Goal: Information Seeking & Learning: Learn about a topic

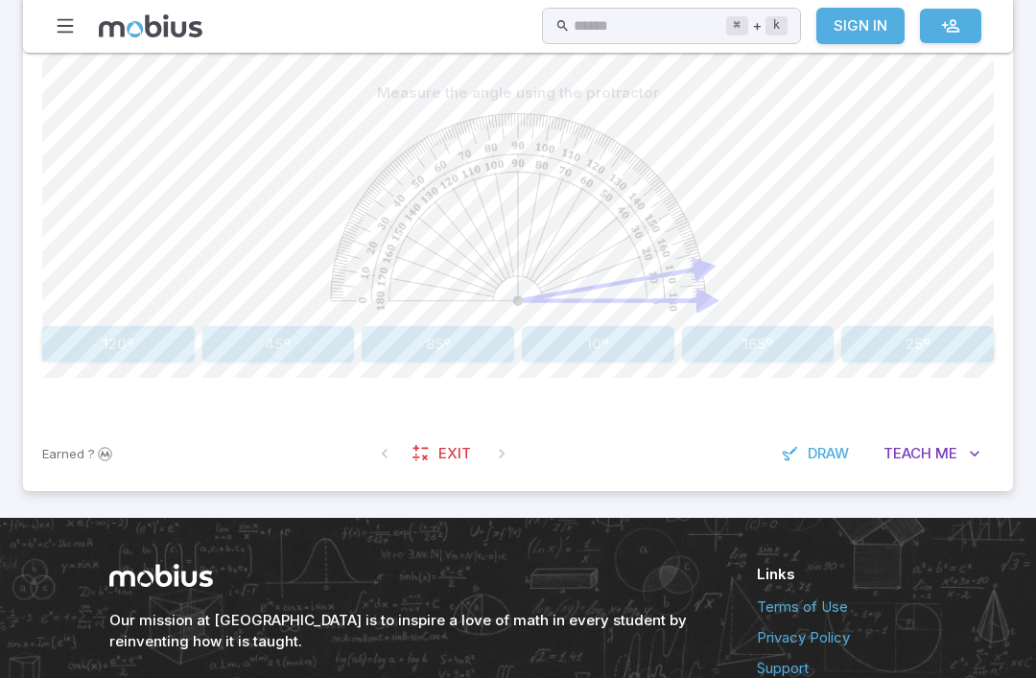
scroll to position [491, 0]
click at [962, 467] on button "Teach Me" at bounding box center [932, 453] width 124 height 36
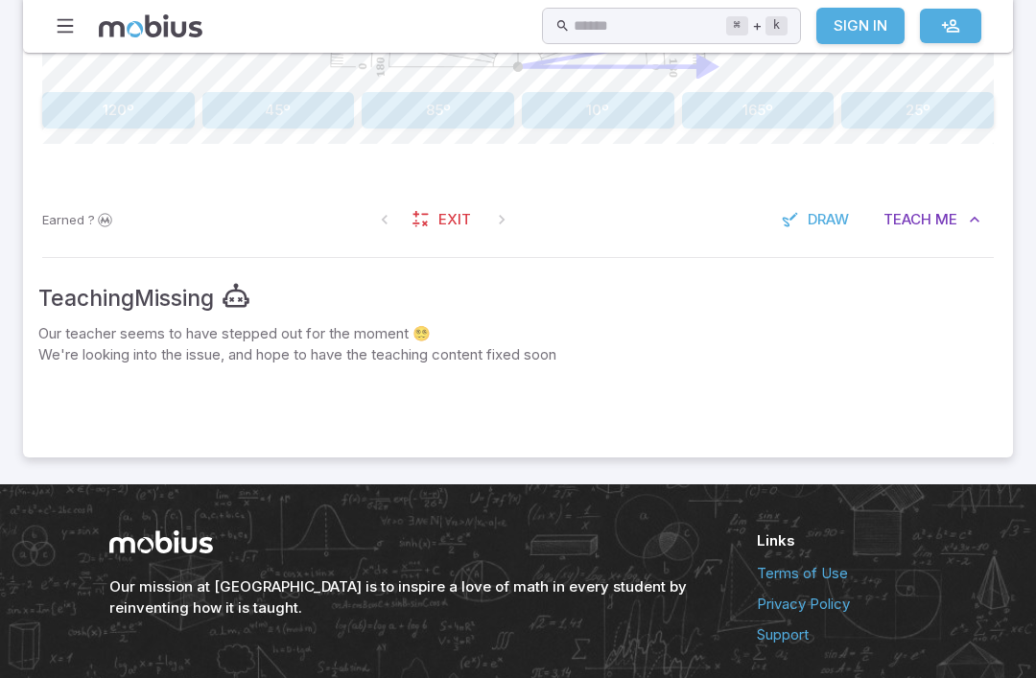
scroll to position [732, 0]
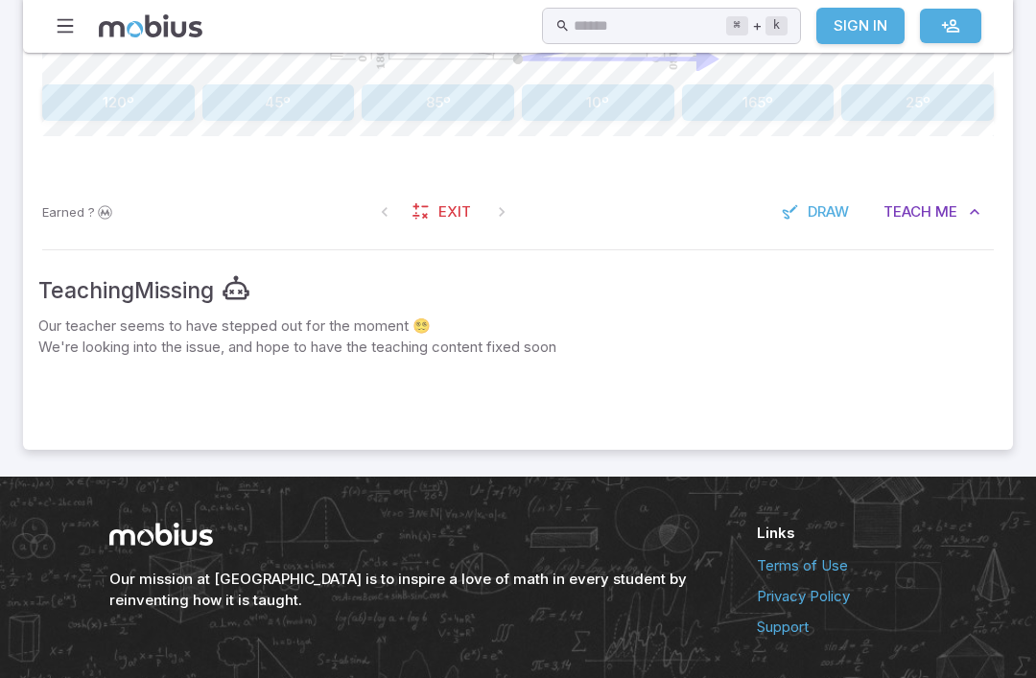
click at [885, 239] on div "Earned ? Exit Draw Teach Me" at bounding box center [518, 213] width 990 height 75
click at [960, 209] on button "Teach Me" at bounding box center [932, 213] width 124 height 36
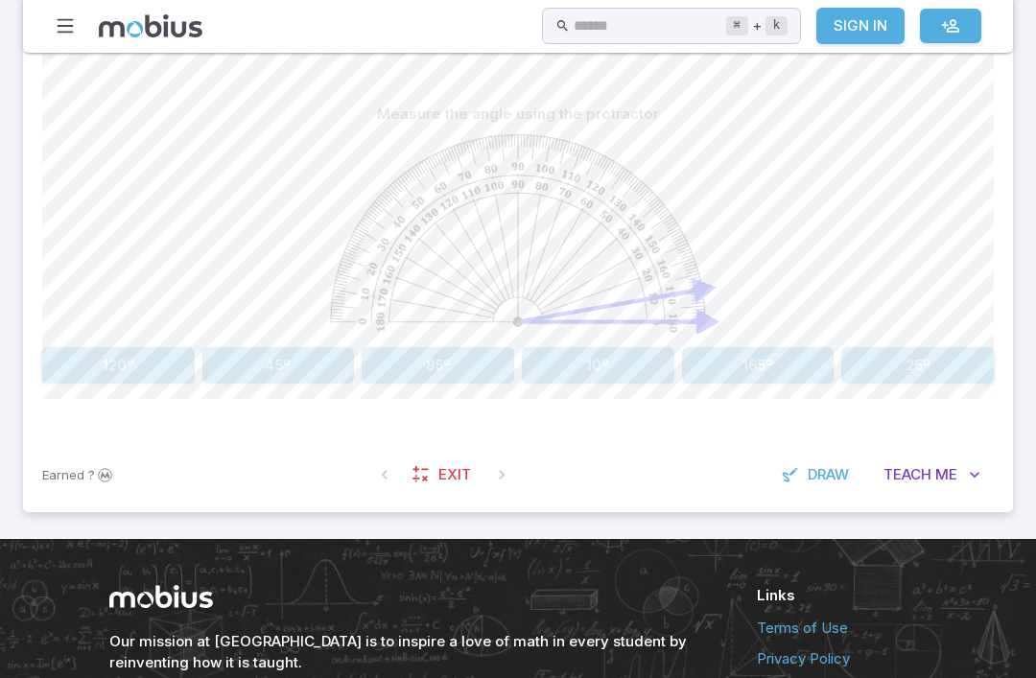
scroll to position [466, 0]
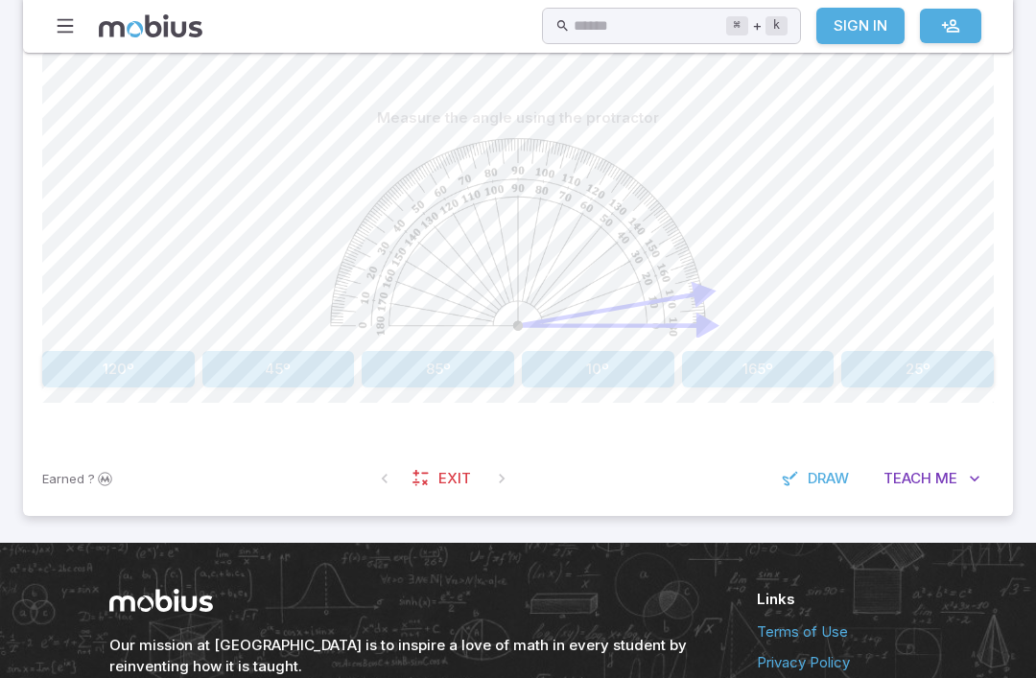
click at [808, 477] on span "Draw" at bounding box center [828, 478] width 41 height 21
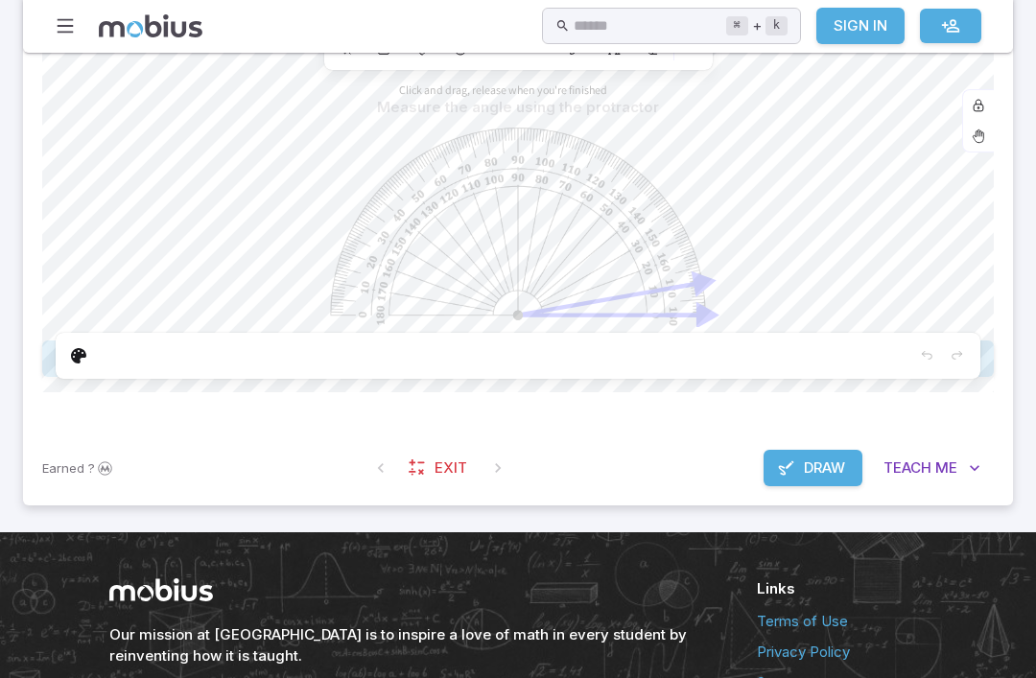
scroll to position [381, 0]
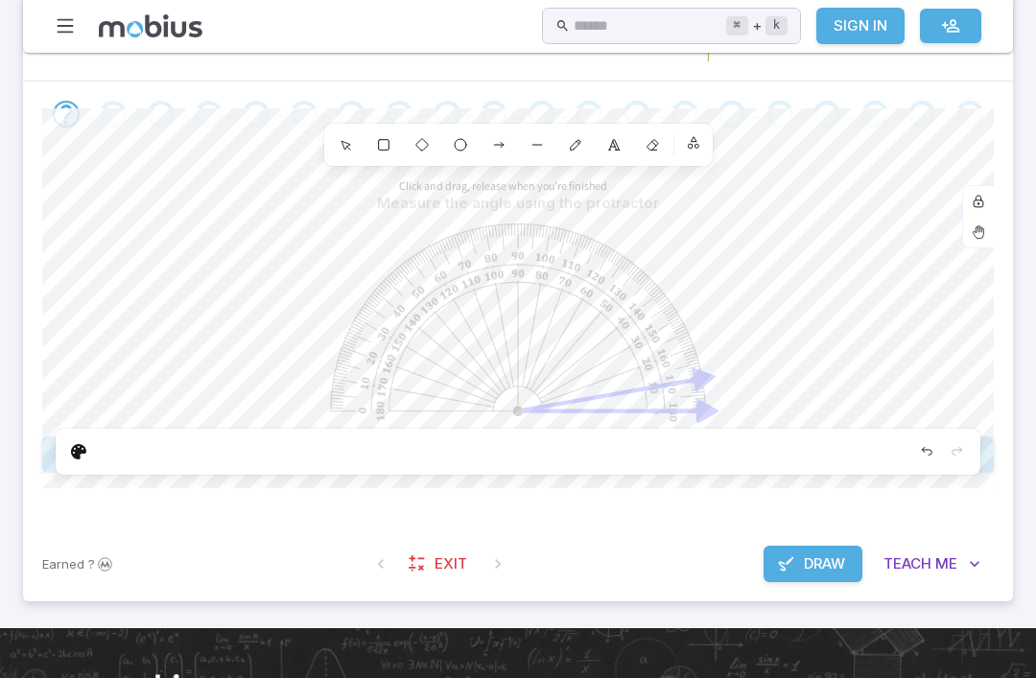
click at [612, 152] on div "8" at bounding box center [614, 145] width 35 height 35
click at [912, 459] on div "Undo" at bounding box center [926, 451] width 31 height 31
click at [57, 452] on div at bounding box center [518, 452] width 925 height 46
click at [57, 451] on div at bounding box center [518, 452] width 925 height 46
click at [82, 459] on div "Edit" at bounding box center [78, 451] width 31 height 31
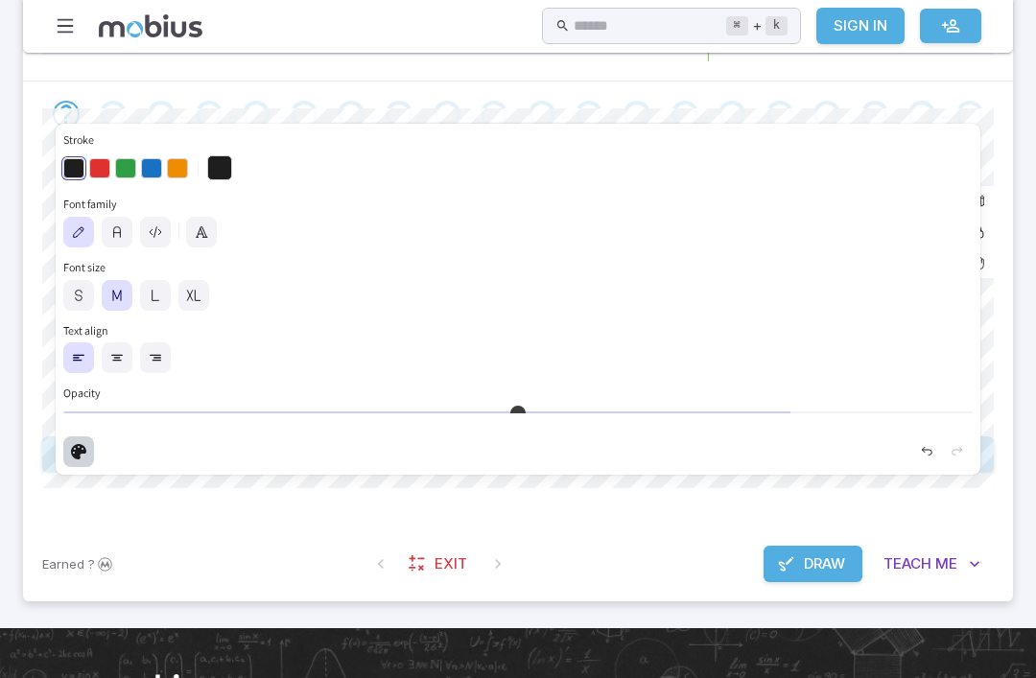
click at [159, 167] on button "button" at bounding box center [151, 168] width 21 height 21
click at [1007, 411] on div "Measure the angle using the protractor 120º 45º 85º 10º 165º 25º Shapes 1 2 3 4…" at bounding box center [518, 337] width 990 height 380
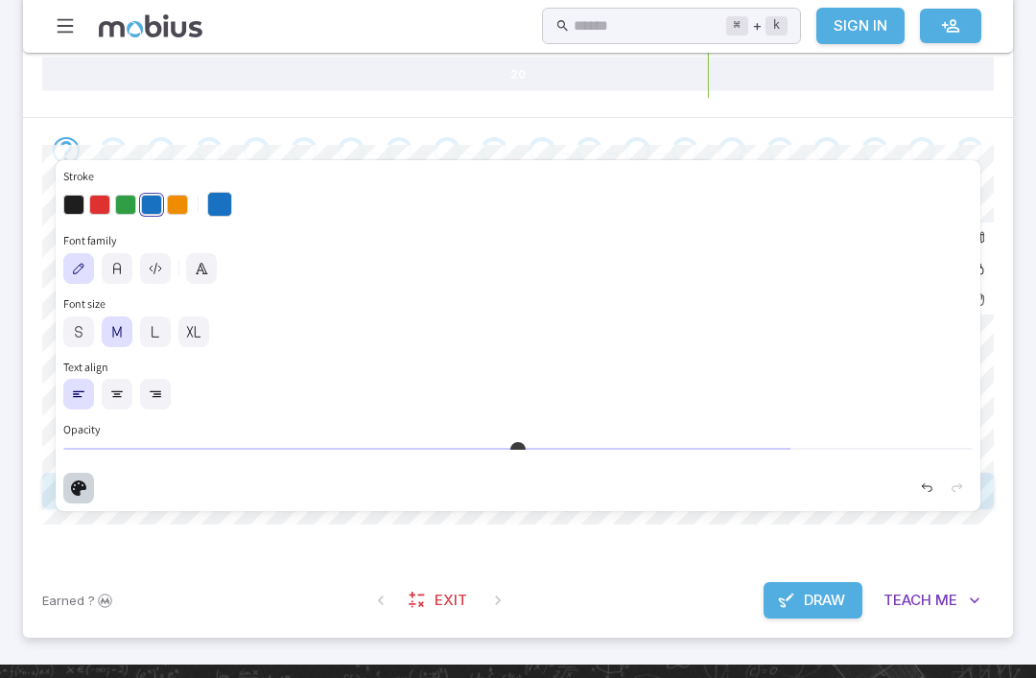
scroll to position [359, 0]
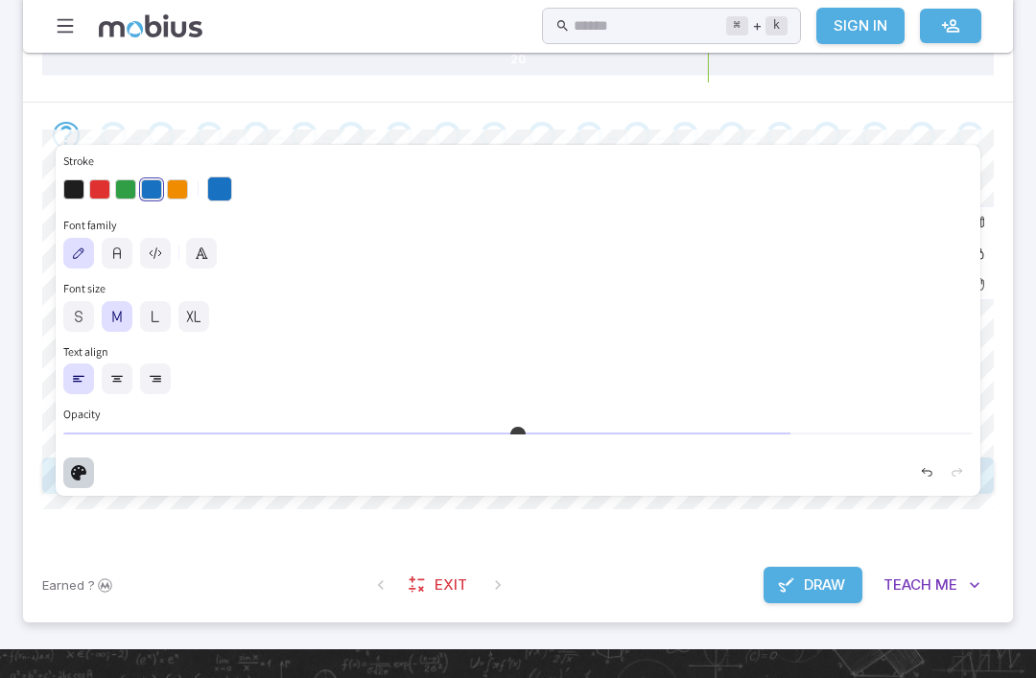
click at [245, 608] on div "Earned ? Exit Draw Teach Me" at bounding box center [518, 586] width 990 height 75
click at [244, 608] on div "Earned ? Exit Draw Teach Me" at bounding box center [518, 586] width 990 height 75
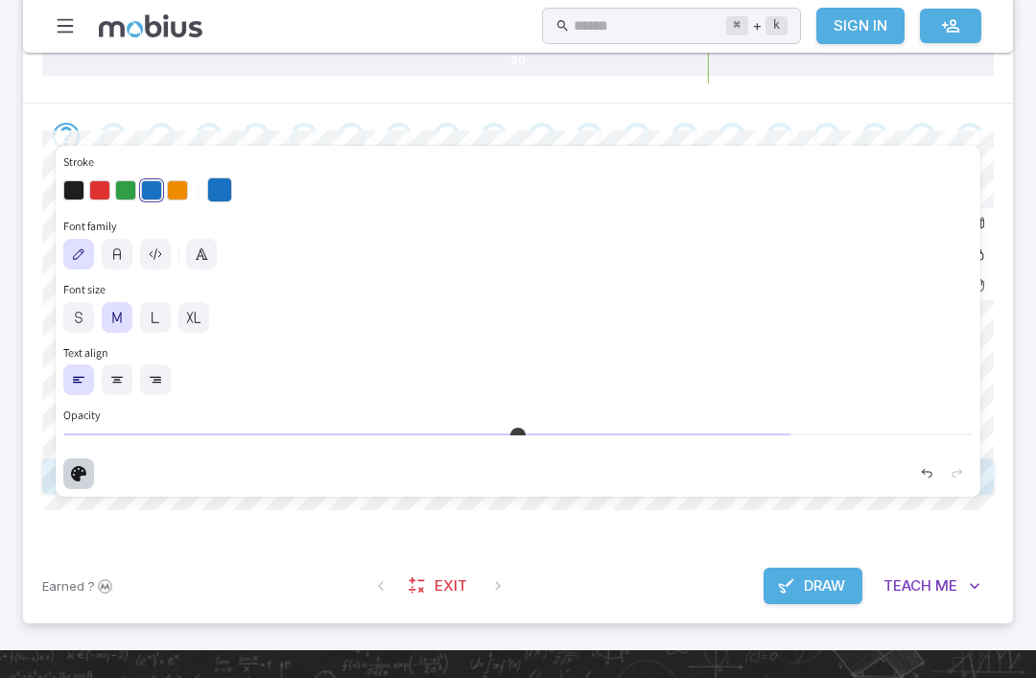
click at [76, 474] on icon "Edit" at bounding box center [78, 473] width 15 height 15
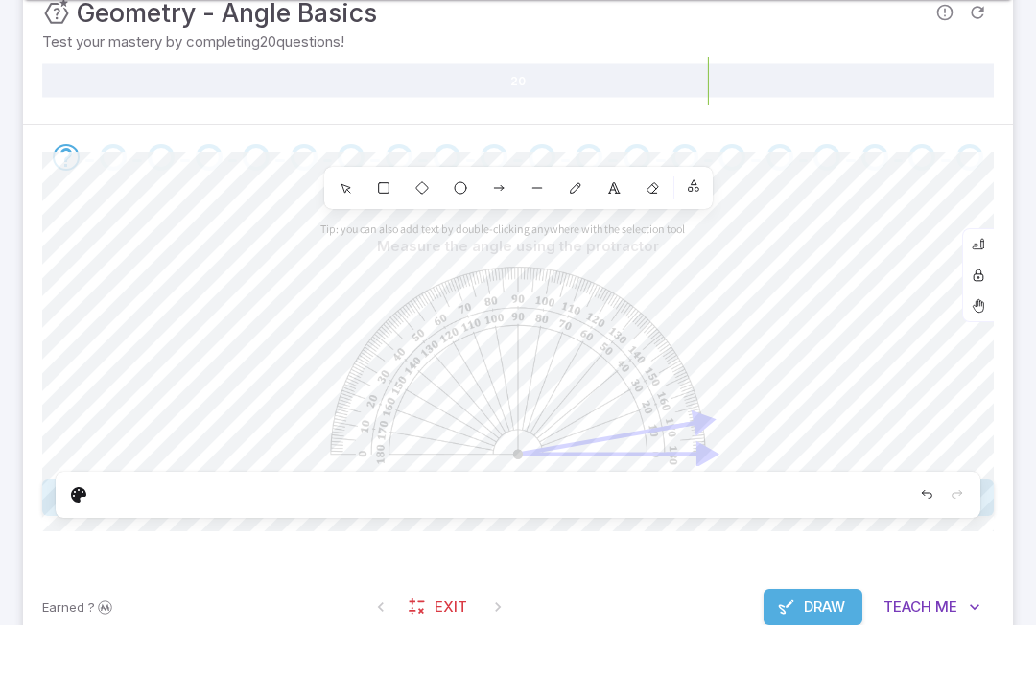
scroll to position [290, 0]
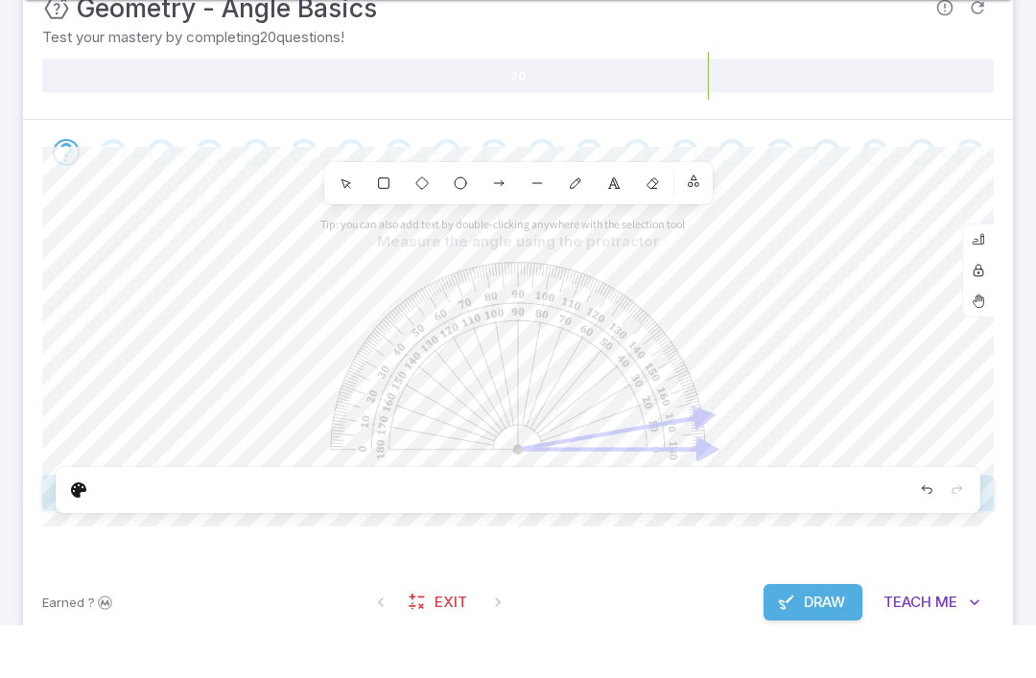
click at [933, 535] on icon "Undo" at bounding box center [926, 542] width 15 height 15
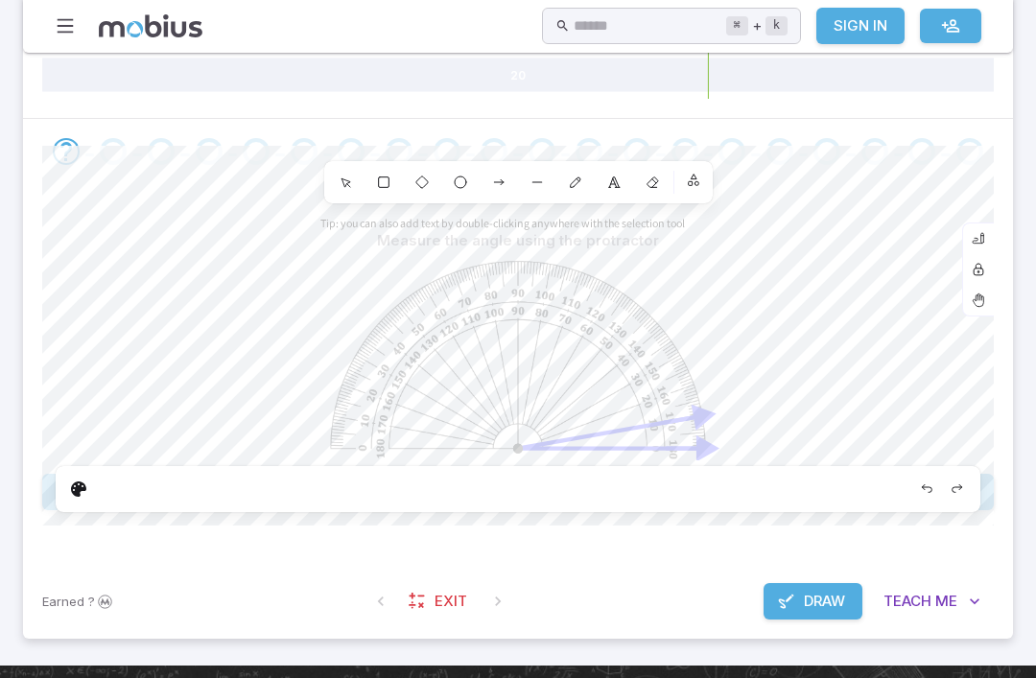
click at [825, 595] on span "Draw" at bounding box center [824, 601] width 41 height 21
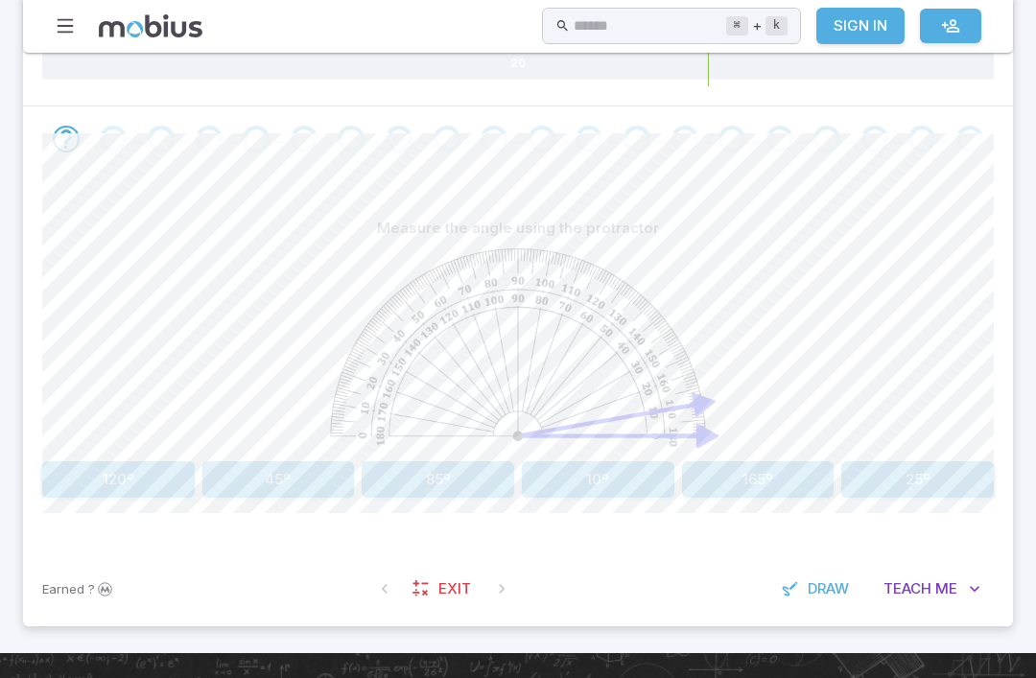
scroll to position [350, 0]
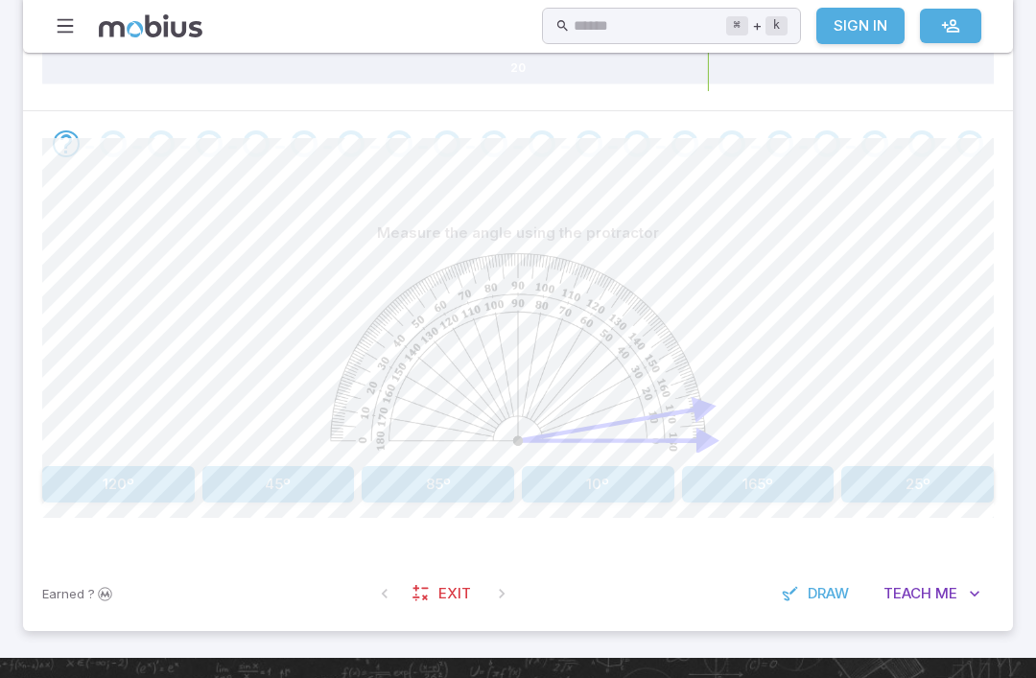
click at [677, 410] on icon at bounding box center [688, 412] width 49 height 9
click at [677, 409] on icon at bounding box center [688, 412] width 49 height 9
click at [686, 401] on image at bounding box center [517, 353] width 375 height 198
click at [686, 400] on image at bounding box center [517, 353] width 375 height 198
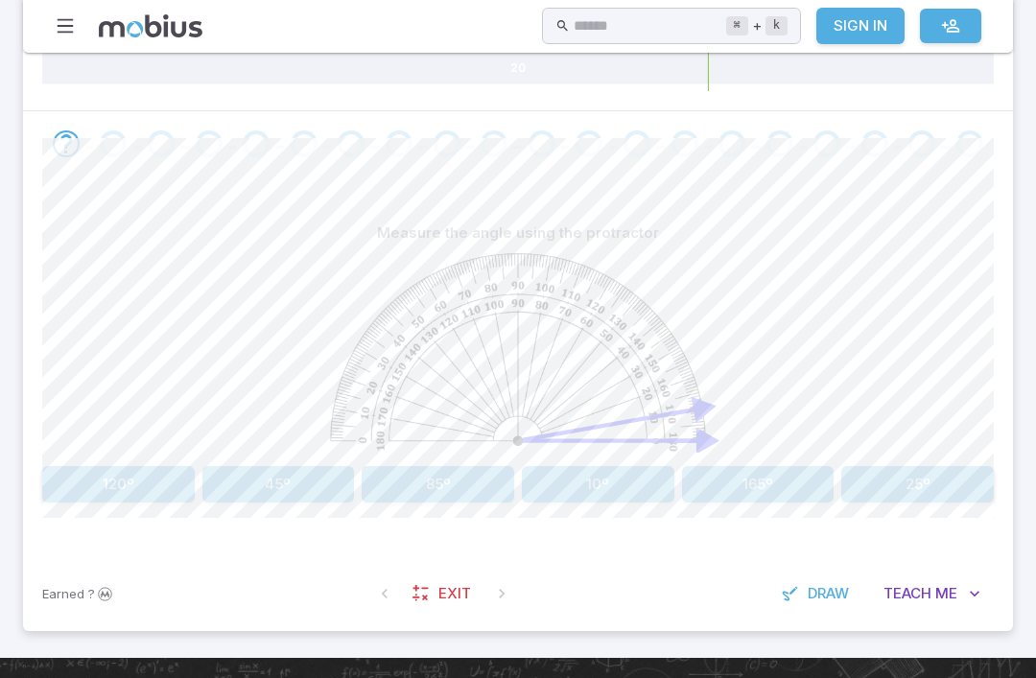
click at [572, 488] on button "10º" at bounding box center [598, 484] width 153 height 36
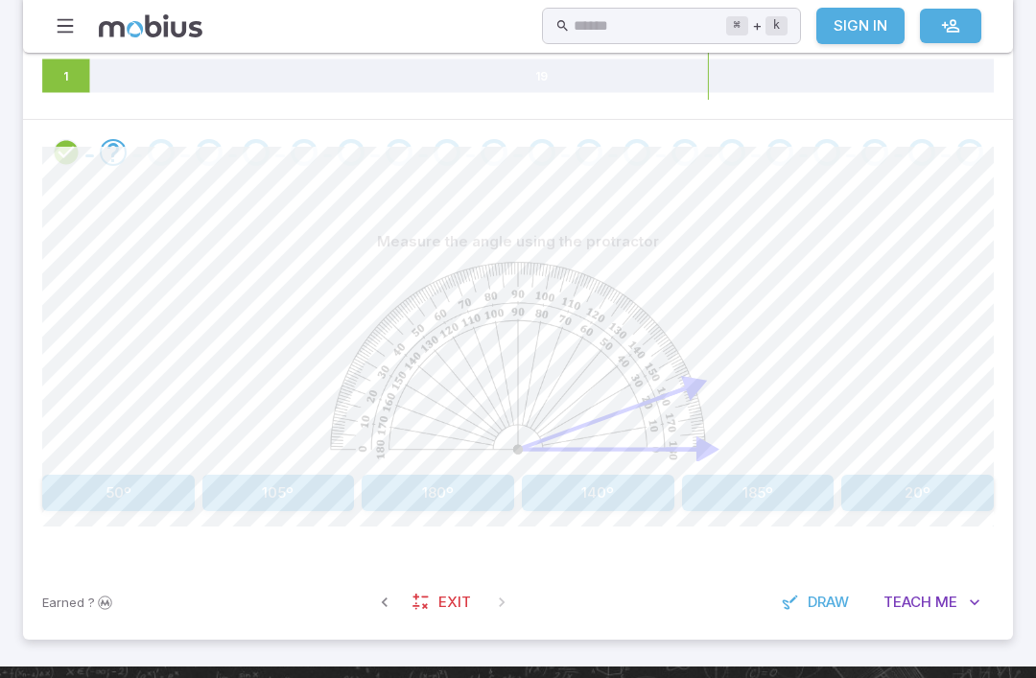
scroll to position [345, 0]
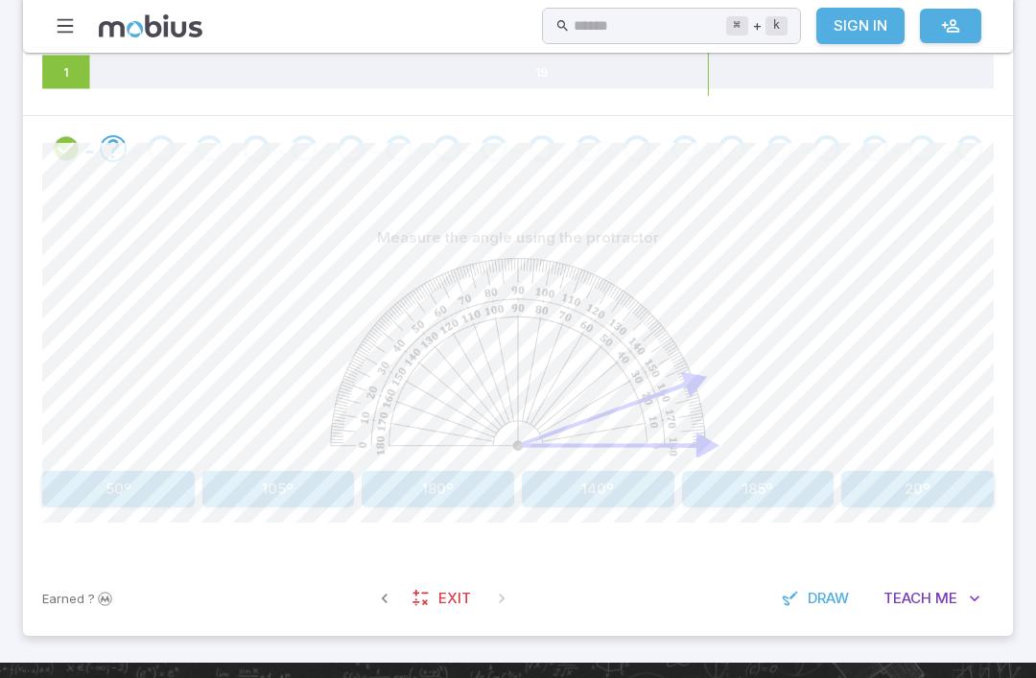
click at [642, 409] on image at bounding box center [517, 358] width 375 height 198
click at [909, 494] on button "20º" at bounding box center [917, 489] width 153 height 36
click at [758, 503] on button "30º" at bounding box center [758, 489] width 153 height 36
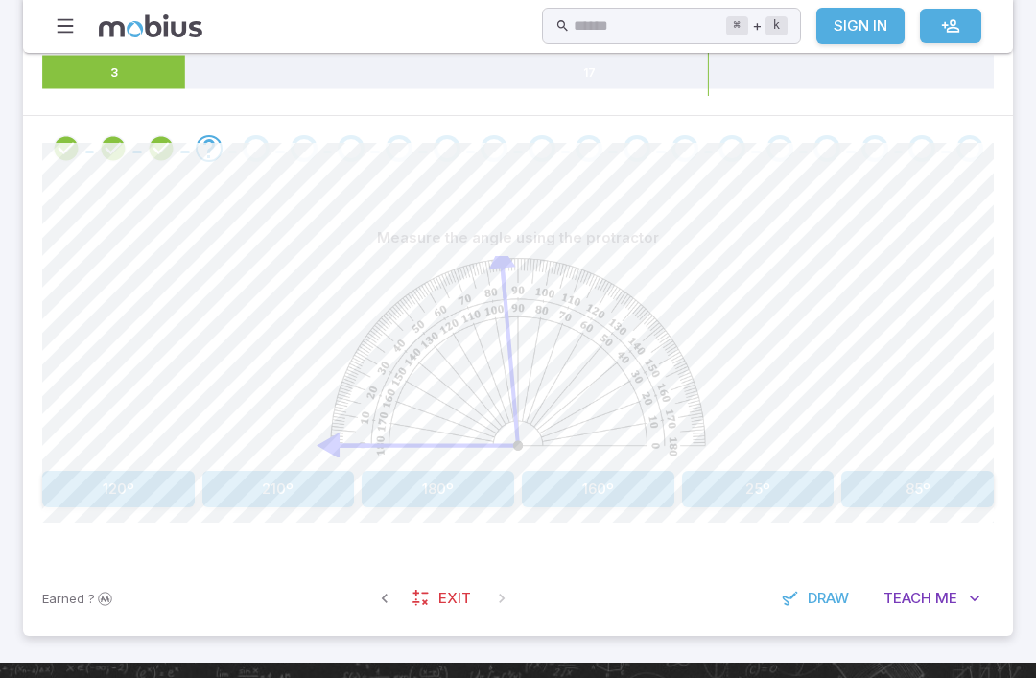
click at [436, 517] on div "Measure the angle using the protractor 120º 210º 180º 160º 25º 85º" at bounding box center [517, 371] width 951 height 380
click at [423, 471] on button "180º" at bounding box center [438, 489] width 153 height 36
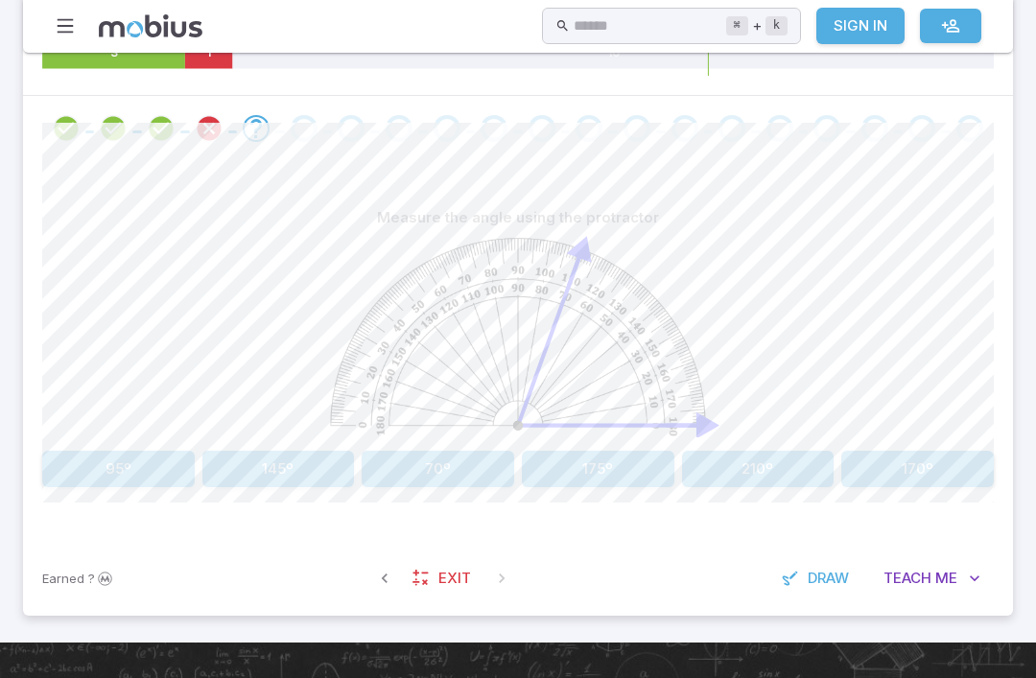
scroll to position [363, 0]
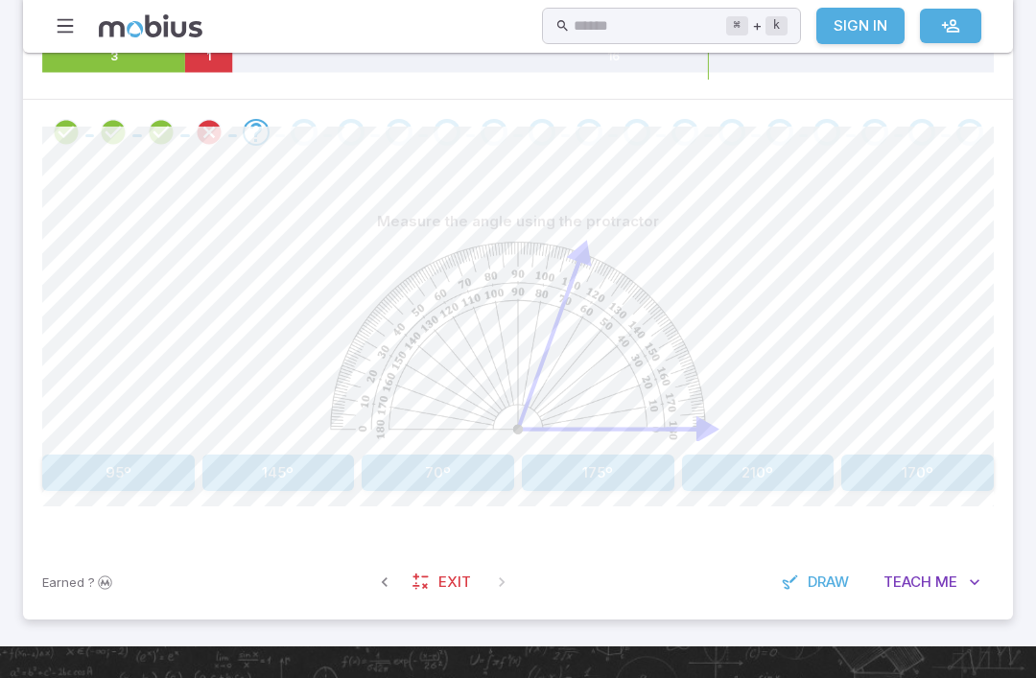
click at [435, 455] on button "70º" at bounding box center [438, 473] width 153 height 36
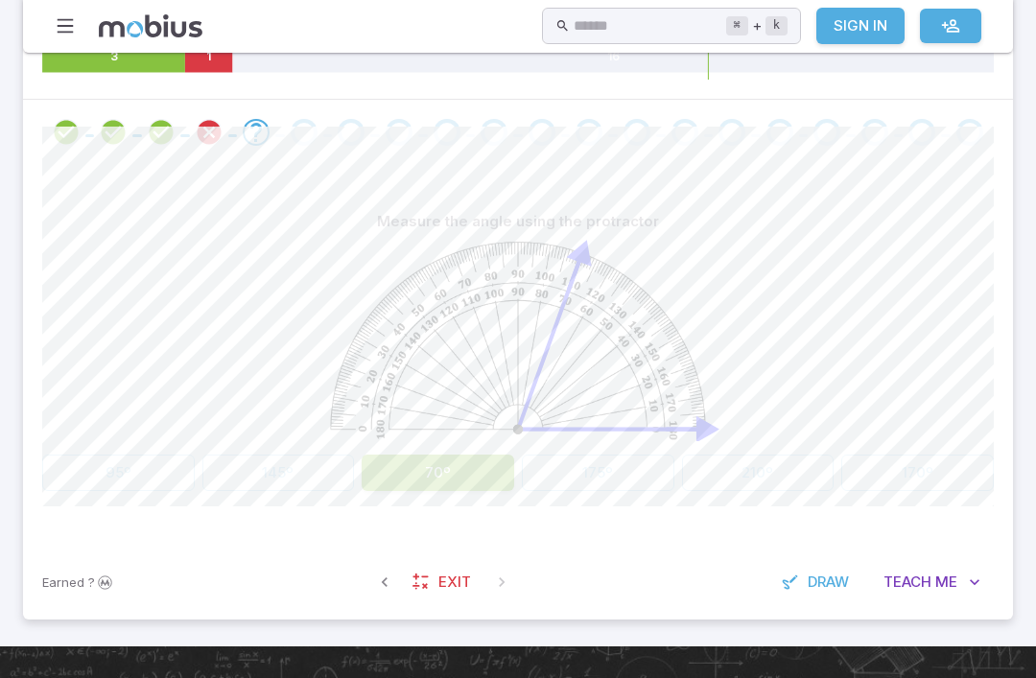
click at [433, 448] on div "Measure the angle using the protractor 95º 145º 70º 175º 210º 170º" at bounding box center [517, 347] width 951 height 288
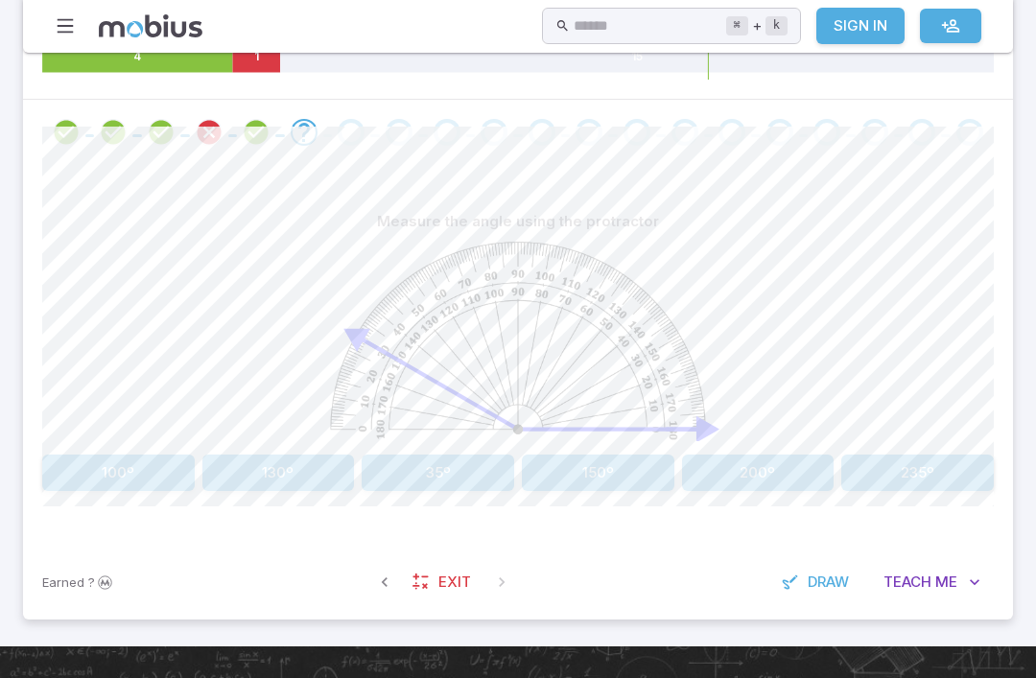
click at [383, 364] on image at bounding box center [517, 341] width 375 height 198
click at [259, 473] on button "130º" at bounding box center [278, 473] width 153 height 36
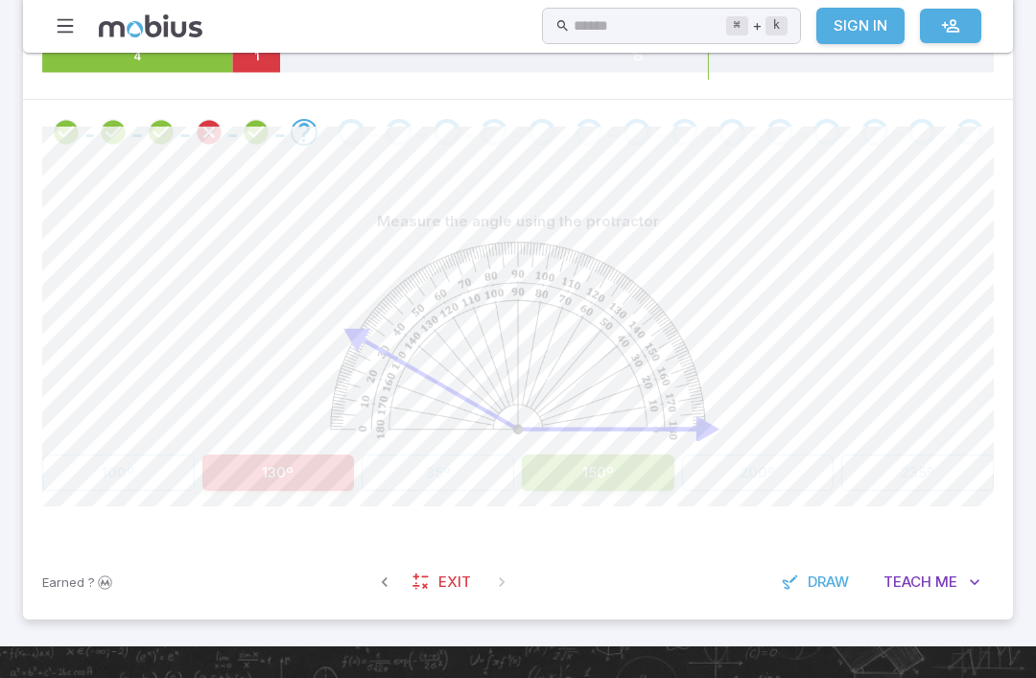
click at [566, 470] on button "150º" at bounding box center [598, 473] width 153 height 36
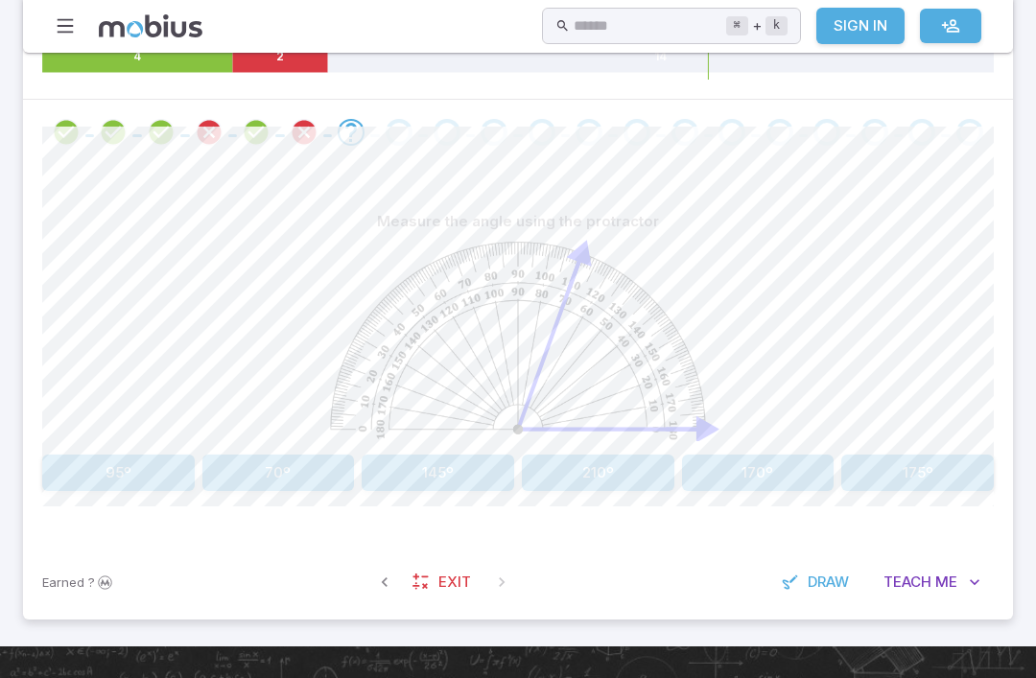
click at [299, 461] on button "70º" at bounding box center [278, 473] width 153 height 36
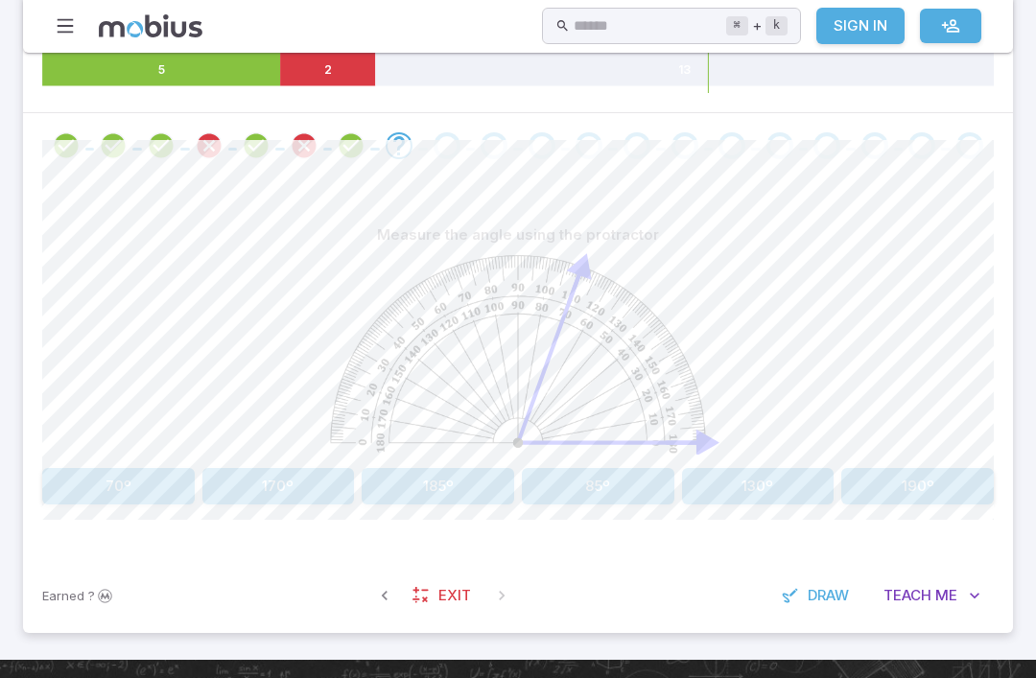
scroll to position [340, 0]
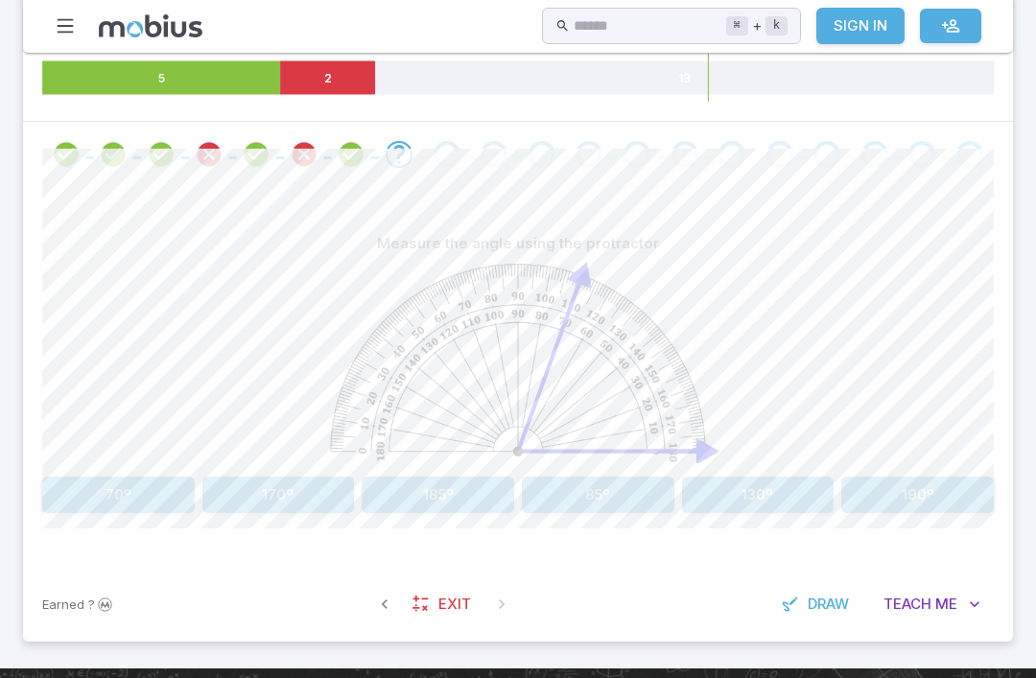
click at [353, 539] on div "Measure the angle using the protractor 70º 170º 185º 85º 130º 190º" at bounding box center [517, 378] width 951 height 380
click at [286, 490] on button "170º" at bounding box center [278, 496] width 153 height 36
click at [942, 504] on button "80º" at bounding box center [917, 495] width 153 height 36
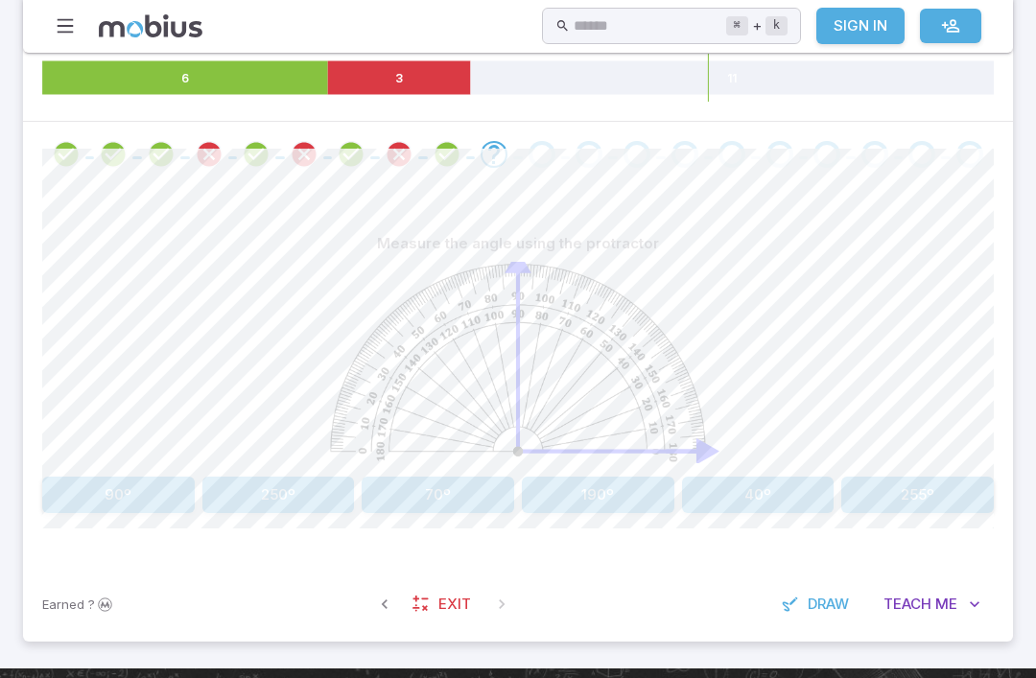
click at [955, 594] on span "Me" at bounding box center [946, 604] width 22 height 21
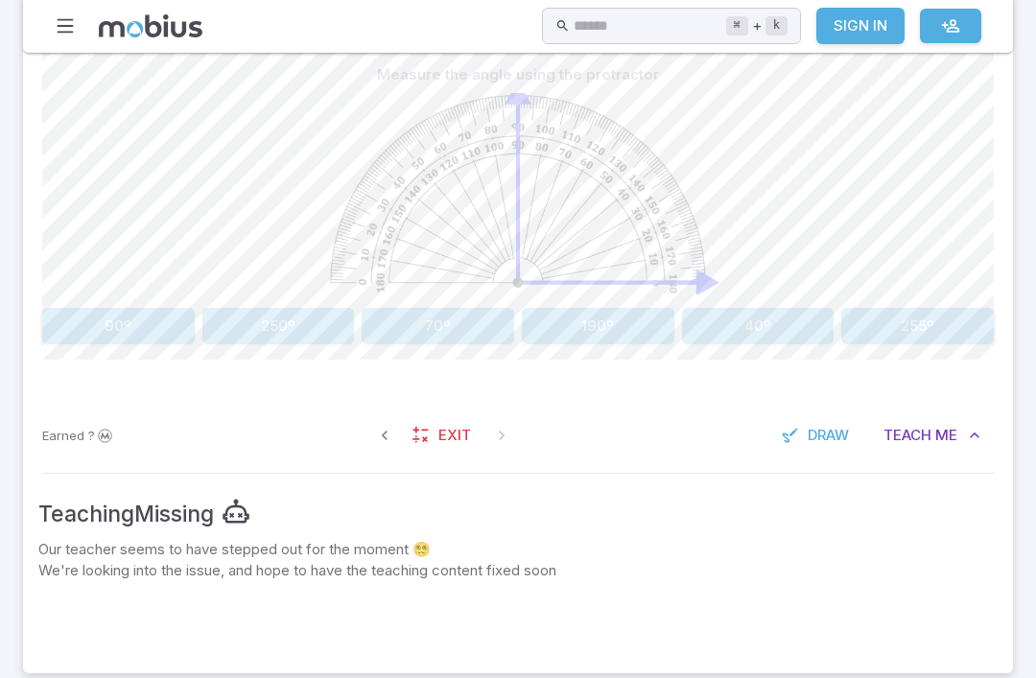
scroll to position [509, 0]
click at [965, 429] on icon "button" at bounding box center [974, 435] width 19 height 19
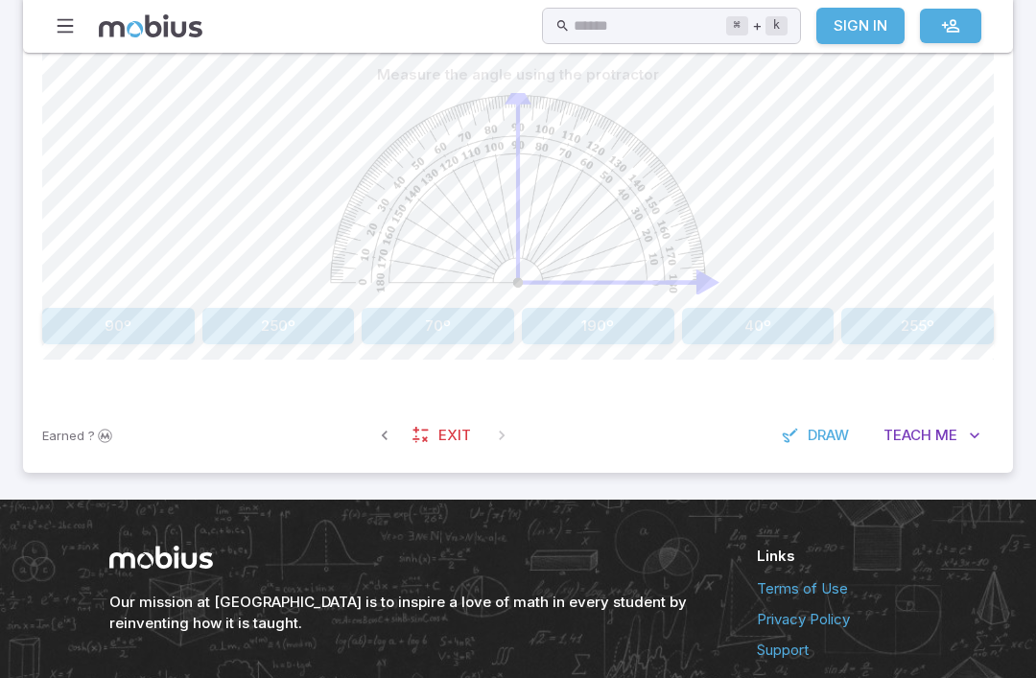
click at [964, 429] on button "Teach Me" at bounding box center [932, 435] width 124 height 36
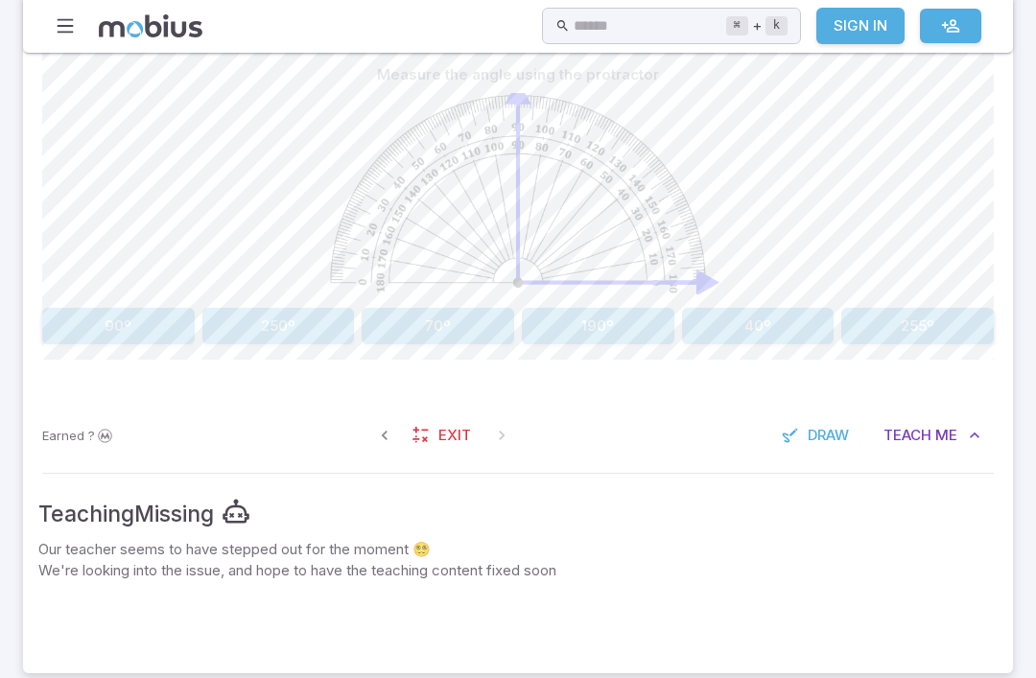
click at [962, 431] on button "Teach Me" at bounding box center [932, 435] width 124 height 36
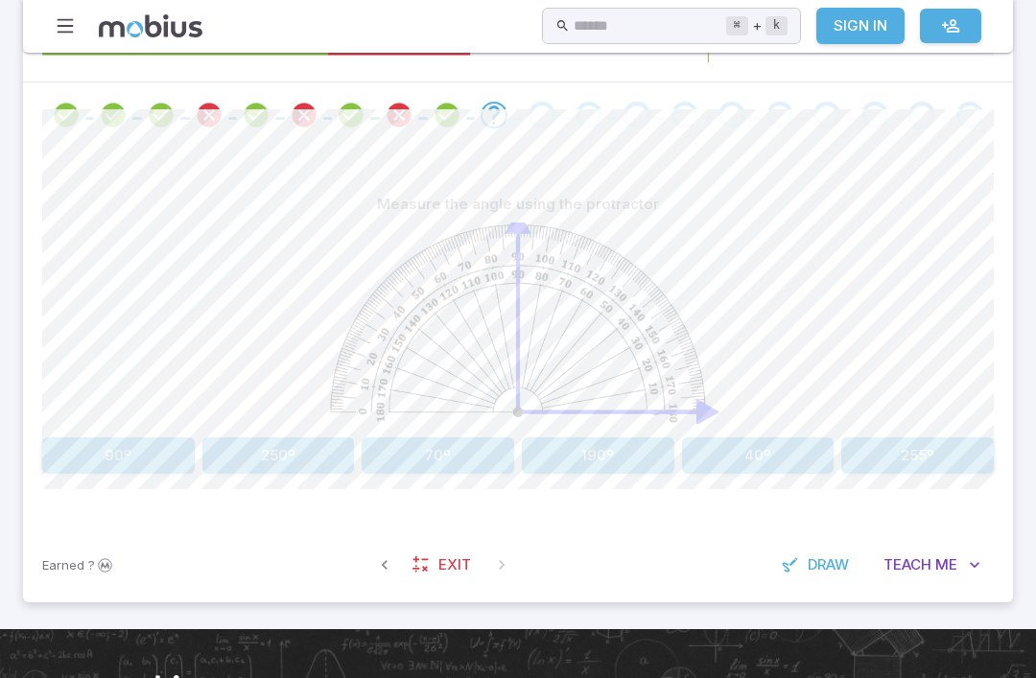
scroll to position [380, 0]
click at [514, 273] on image at bounding box center [517, 323] width 375 height 198
click at [127, 453] on button "90º" at bounding box center [118, 455] width 153 height 36
click at [441, 437] on button "30º" at bounding box center [438, 455] width 153 height 36
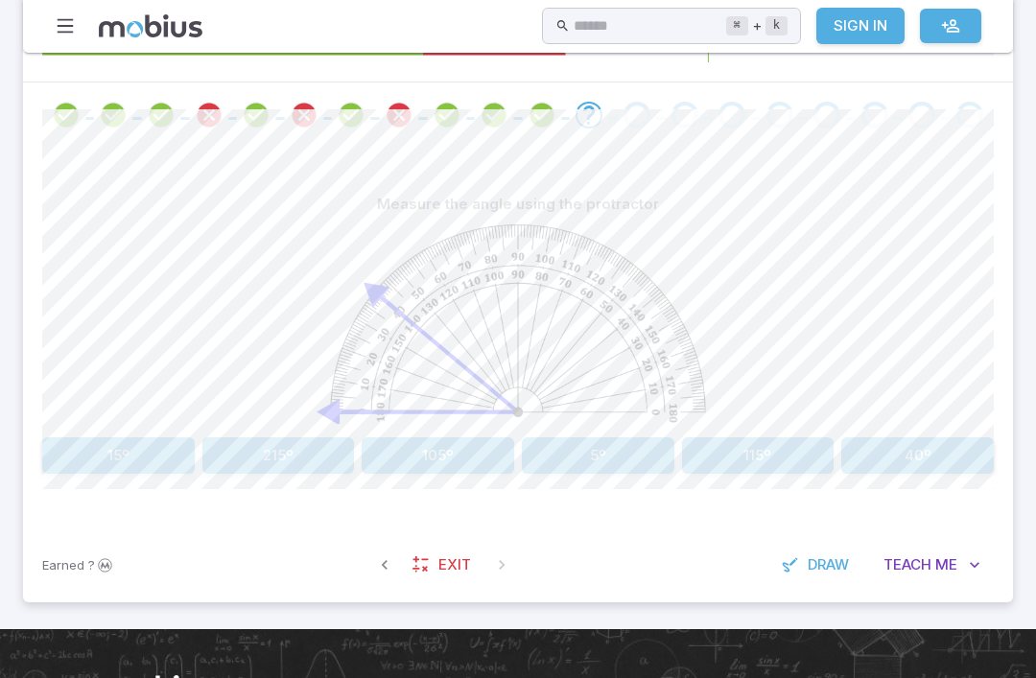
click at [912, 458] on button "40º" at bounding box center [917, 455] width 153 height 36
click at [755, 456] on button "150º" at bounding box center [758, 455] width 153 height 36
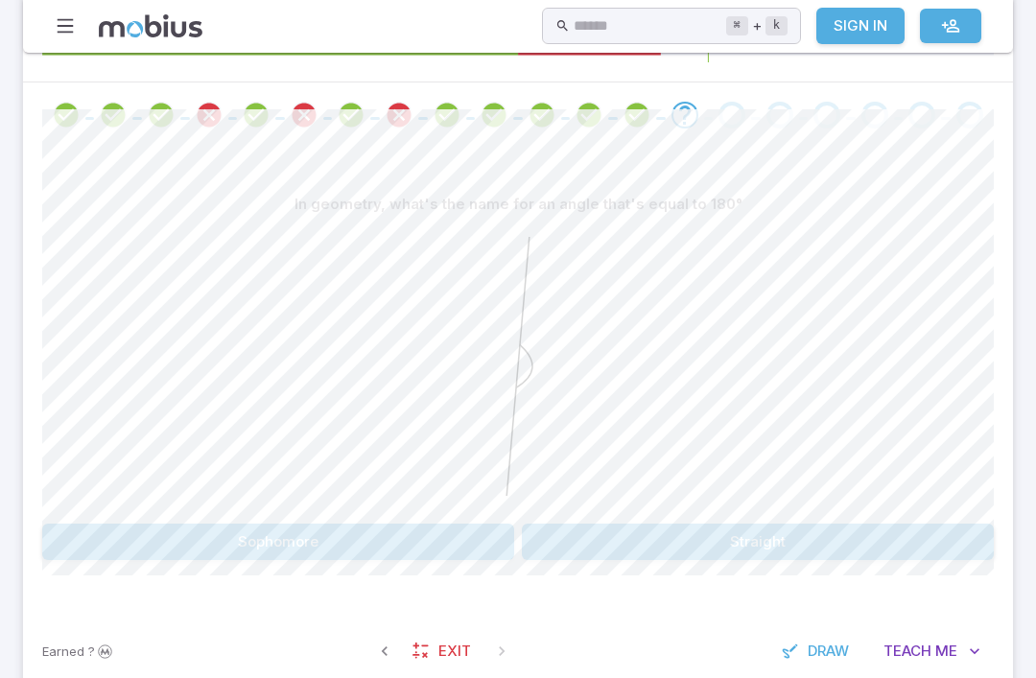
click at [348, 526] on button "Sophomore" at bounding box center [278, 542] width 472 height 36
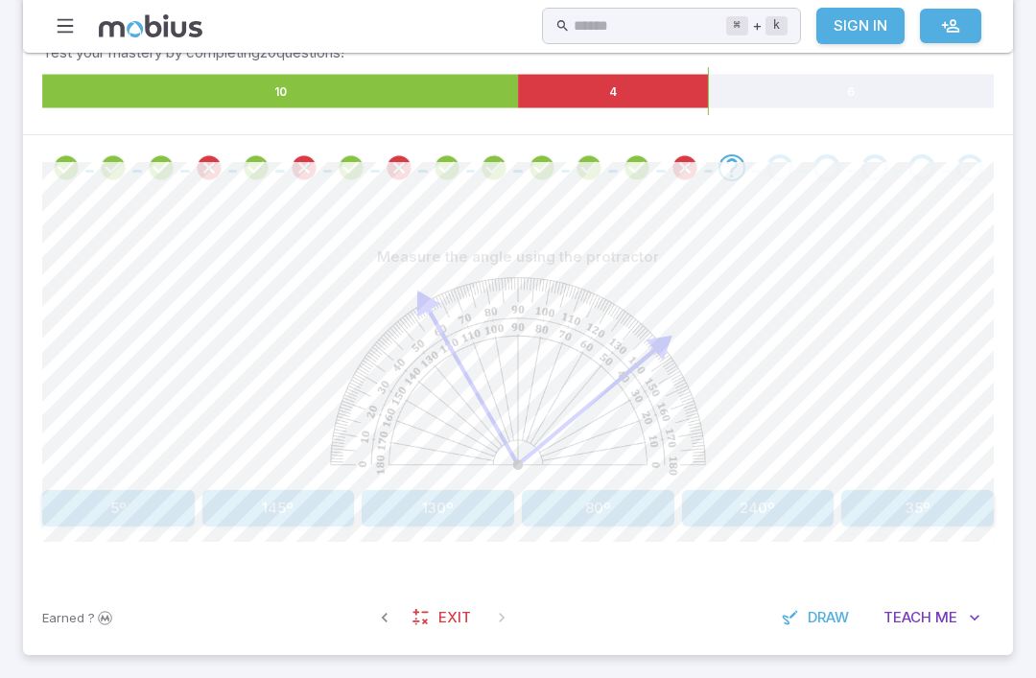
scroll to position [311, 0]
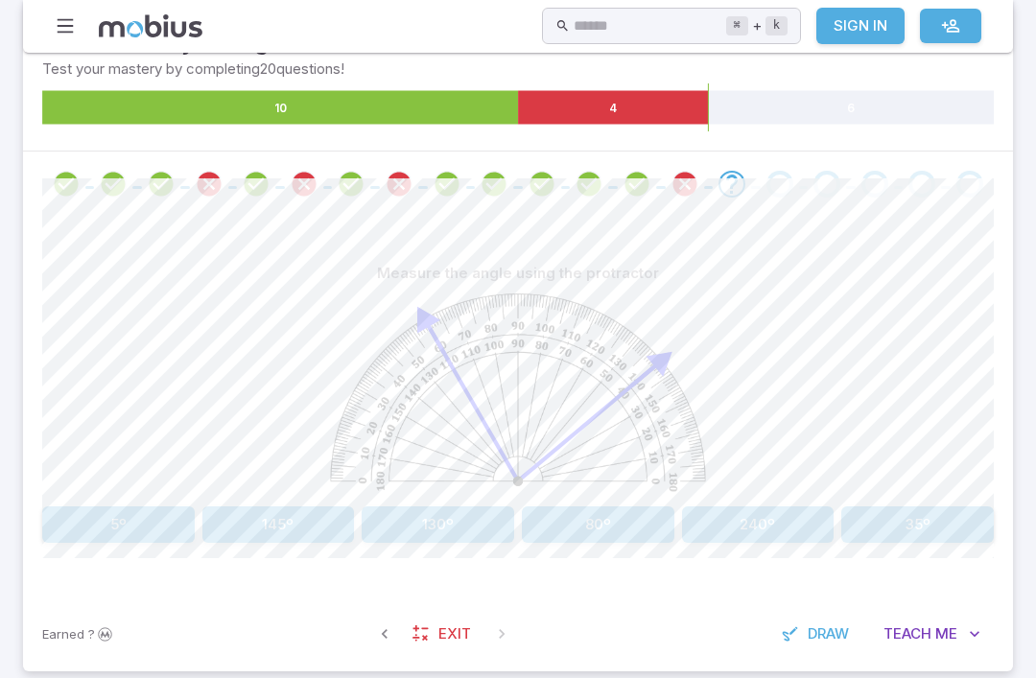
click at [747, 526] on button "240º" at bounding box center [758, 524] width 153 height 36
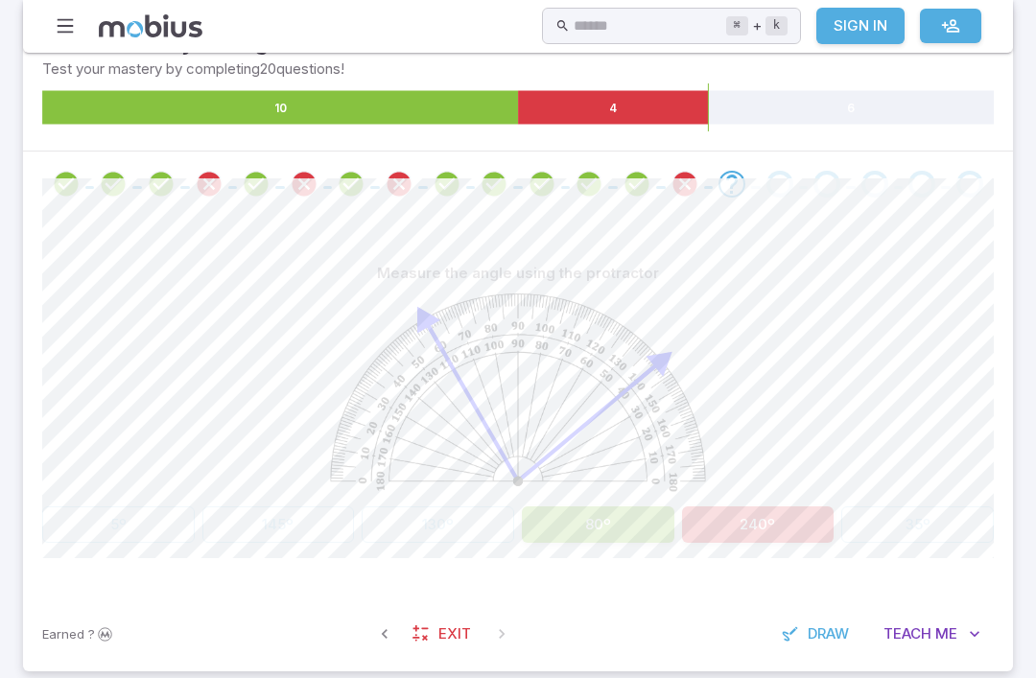
click at [635, 525] on button "80º" at bounding box center [598, 524] width 153 height 36
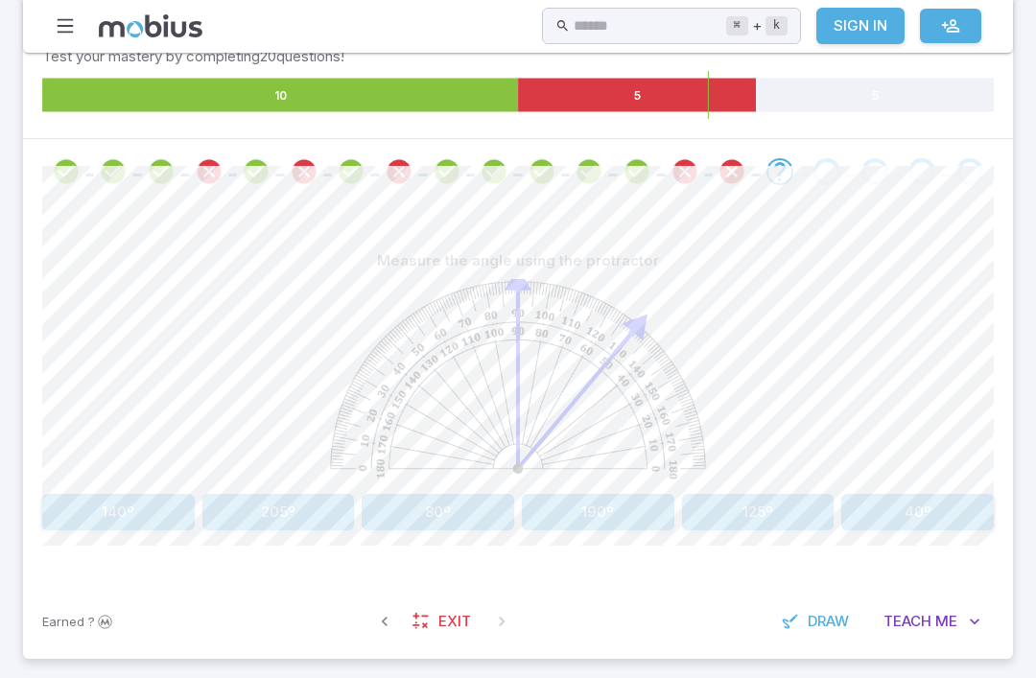
scroll to position [324, 0]
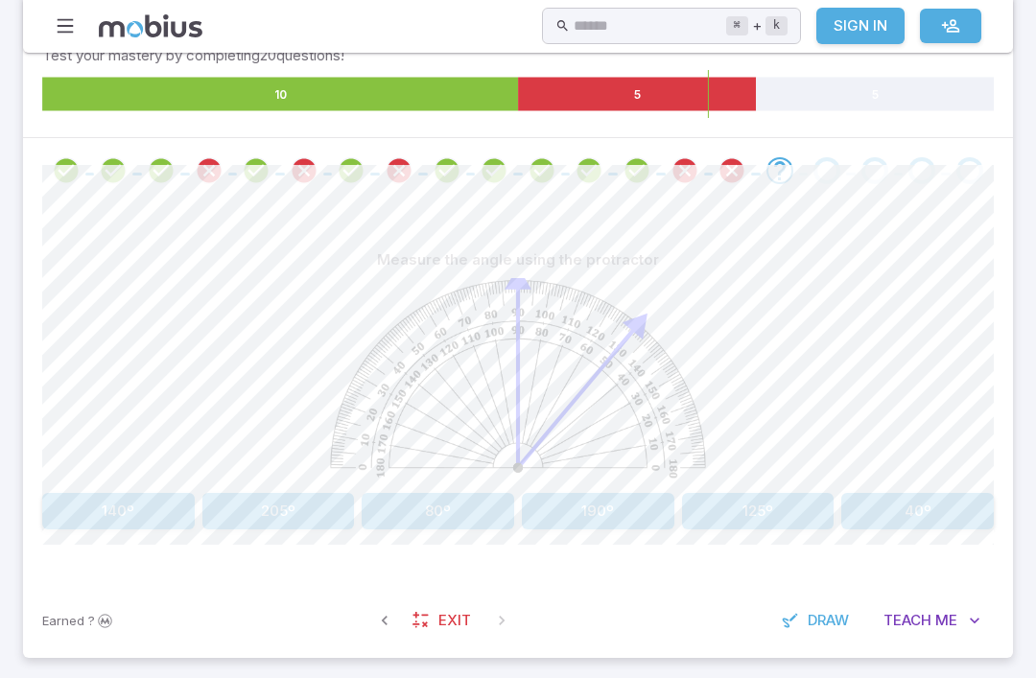
click at [724, 162] on icon "Review your answer" at bounding box center [731, 170] width 29 height 29
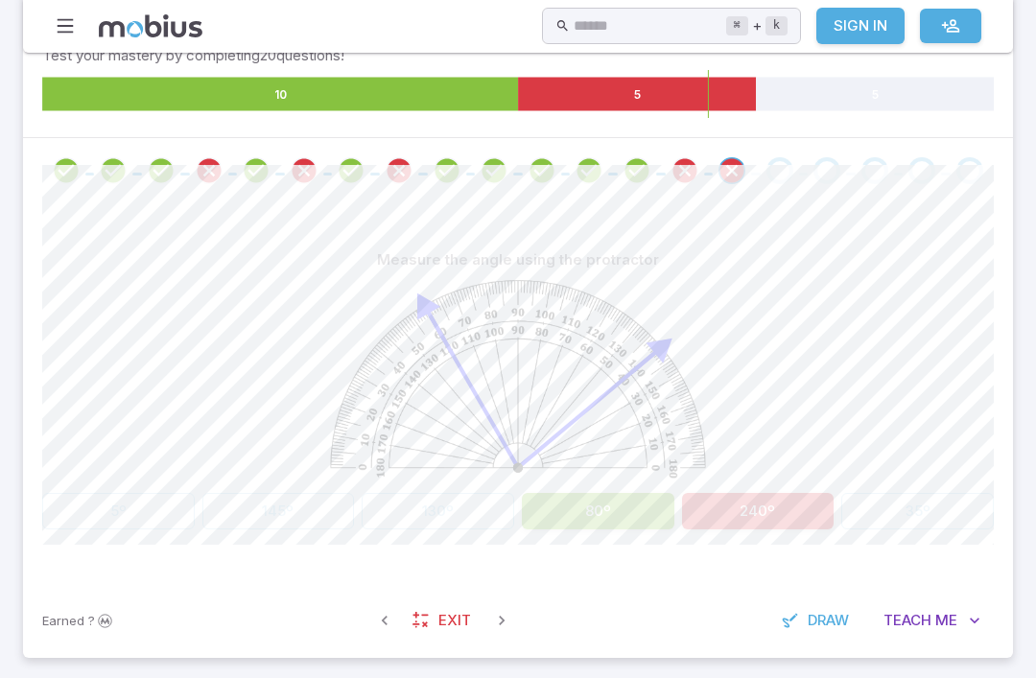
click at [760, 165] on div at bounding box center [780, 170] width 48 height 27
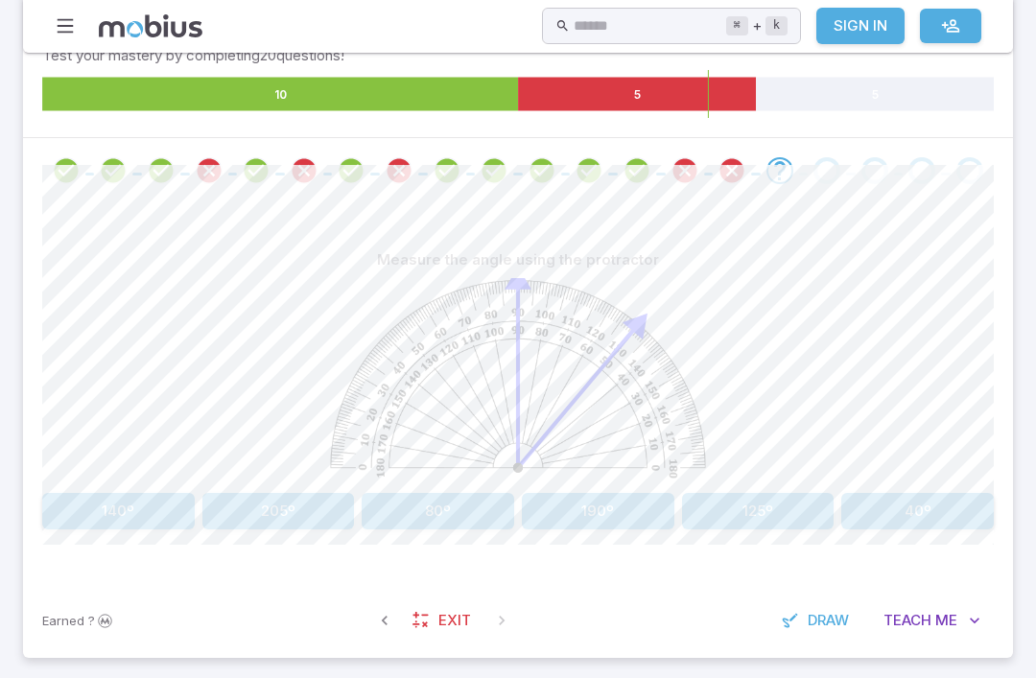
click at [409, 499] on button "80º" at bounding box center [438, 511] width 153 height 36
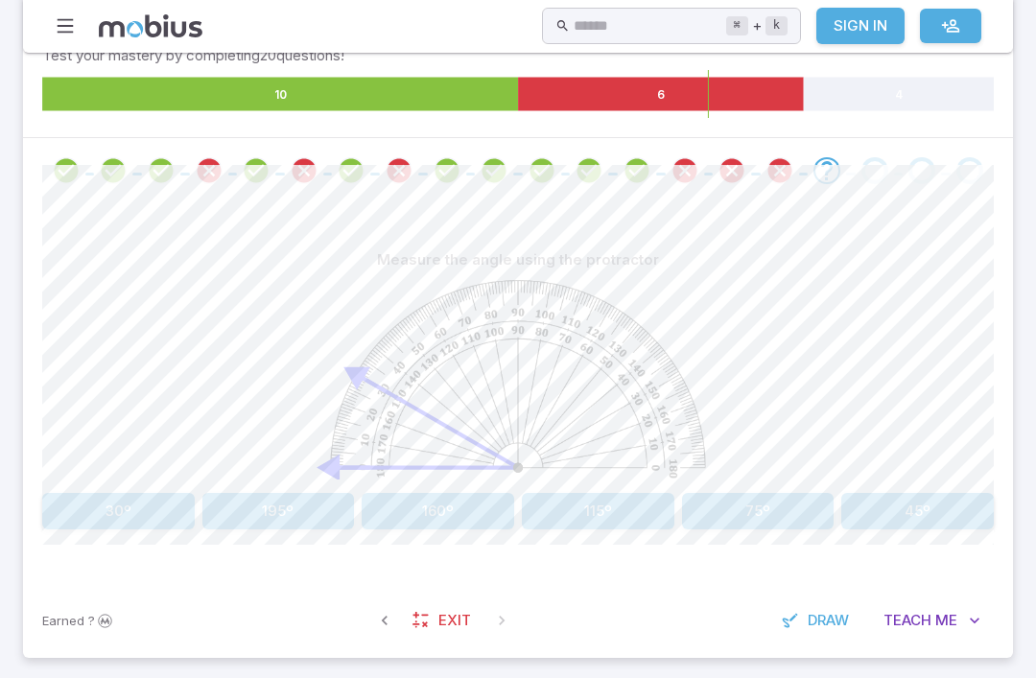
click at [129, 521] on button "30º" at bounding box center [118, 511] width 153 height 36
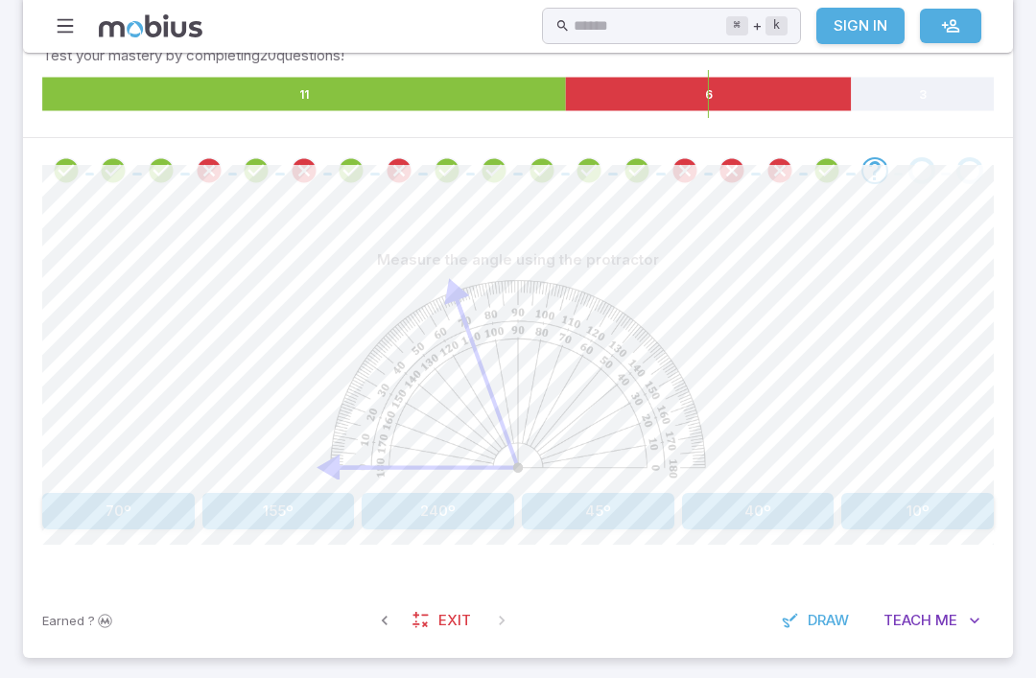
click at [80, 493] on button "70º" at bounding box center [118, 511] width 153 height 36
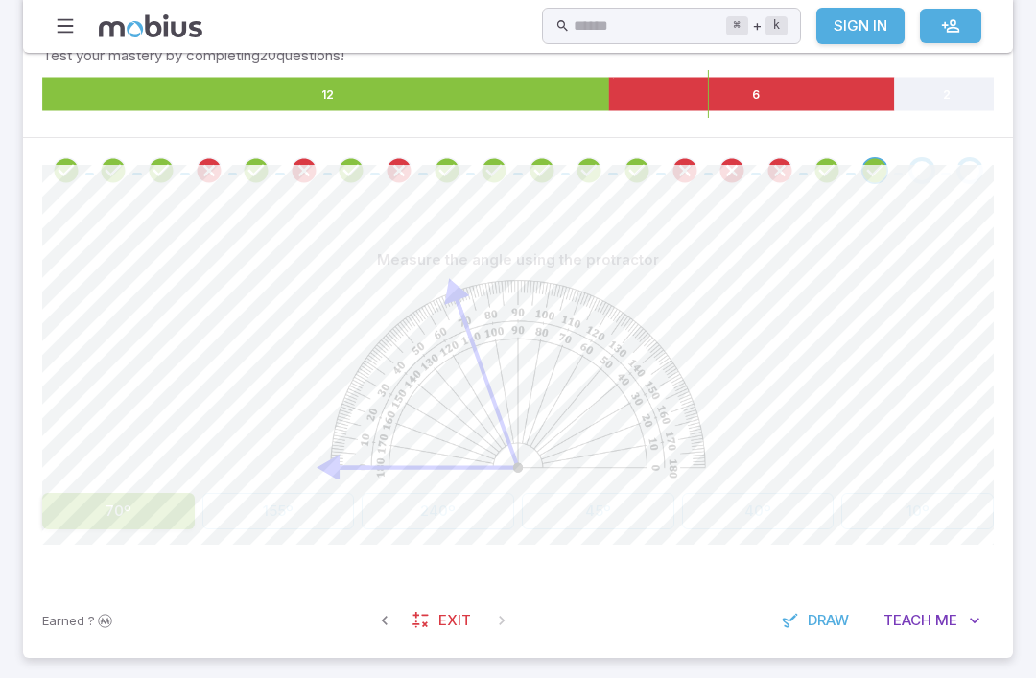
scroll to position [319, 0]
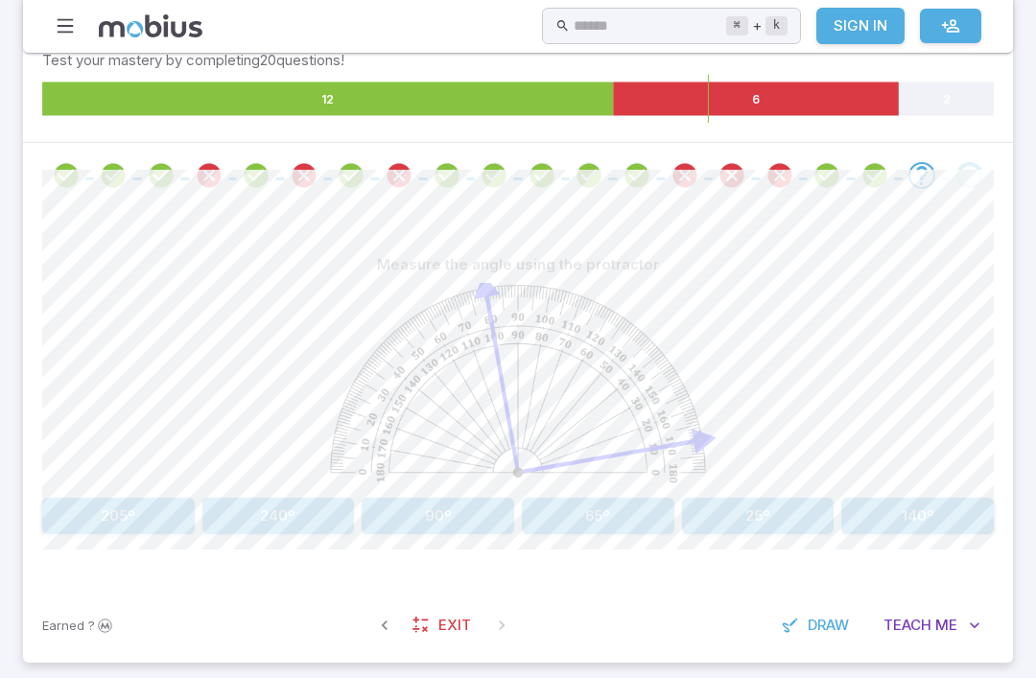
click at [575, 501] on button "65º" at bounding box center [598, 516] width 153 height 36
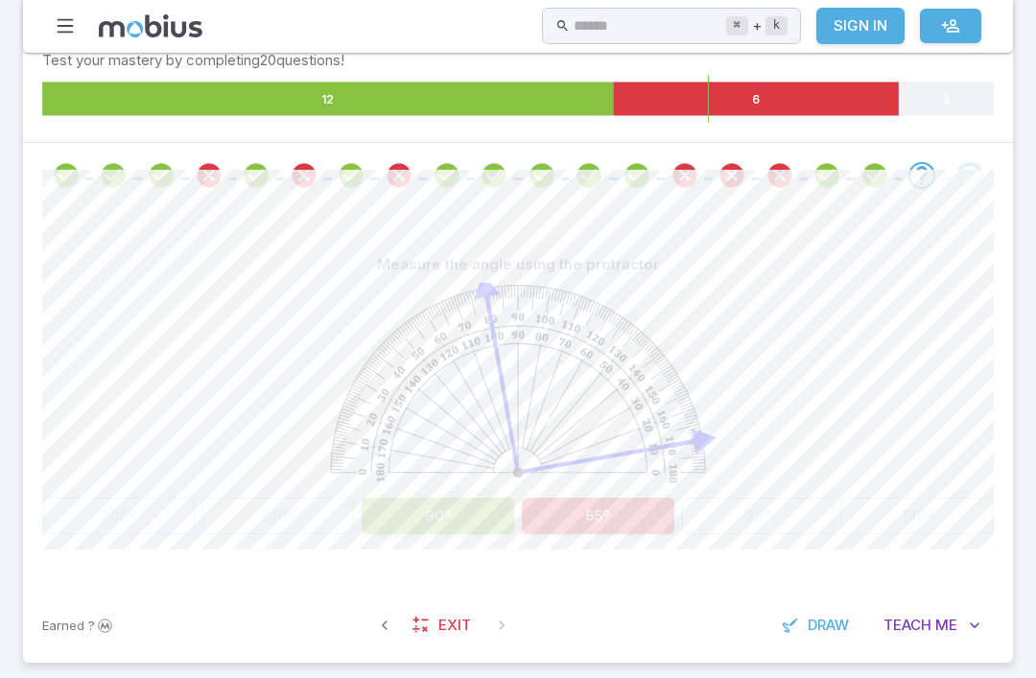
click at [475, 498] on button "90º" at bounding box center [438, 516] width 153 height 36
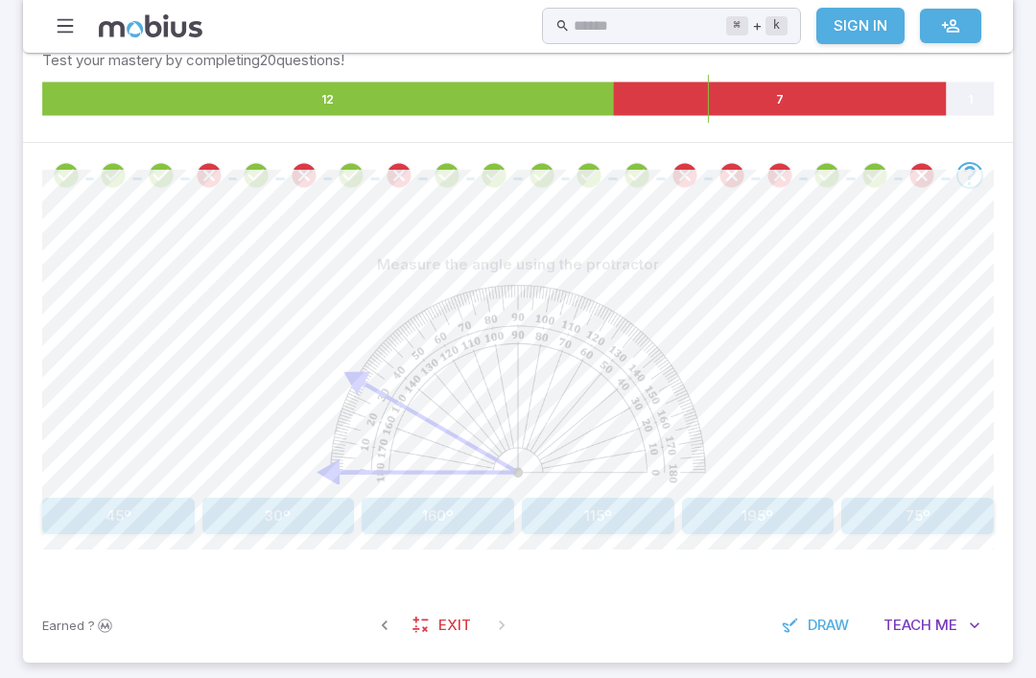
scroll to position [328, 0]
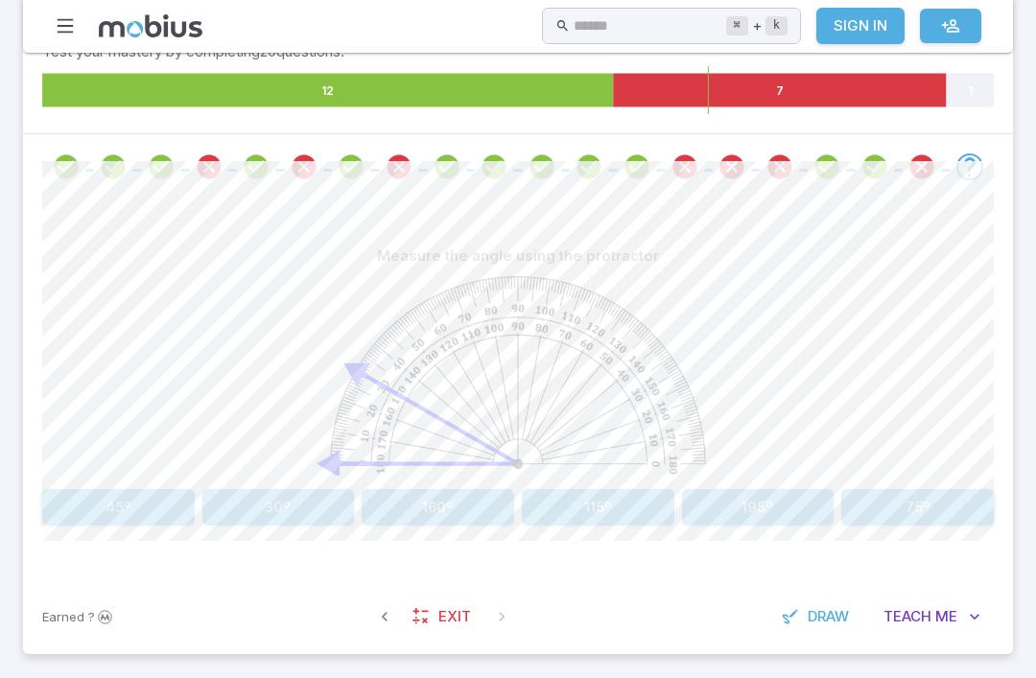
click at [521, 311] on image at bounding box center [517, 375] width 375 height 198
click at [819, 176] on icon "Review your answer" at bounding box center [826, 167] width 29 height 29
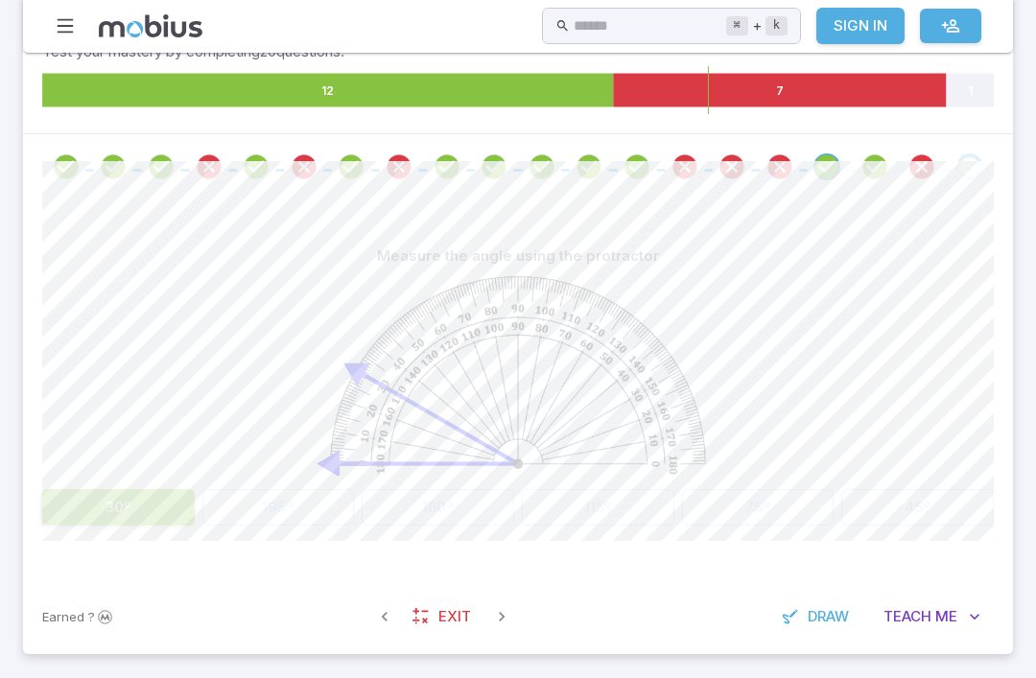
click at [861, 158] on icon "Review your answer" at bounding box center [874, 167] width 29 height 29
click at [901, 173] on div at bounding box center [923, 166] width 48 height 27
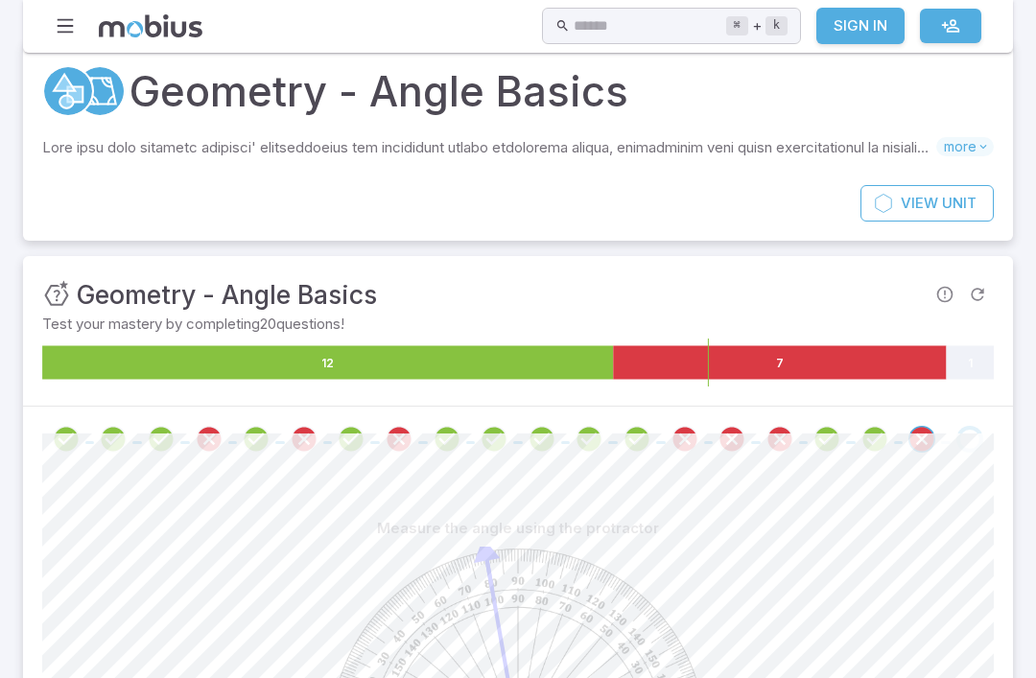
scroll to position [54, 0]
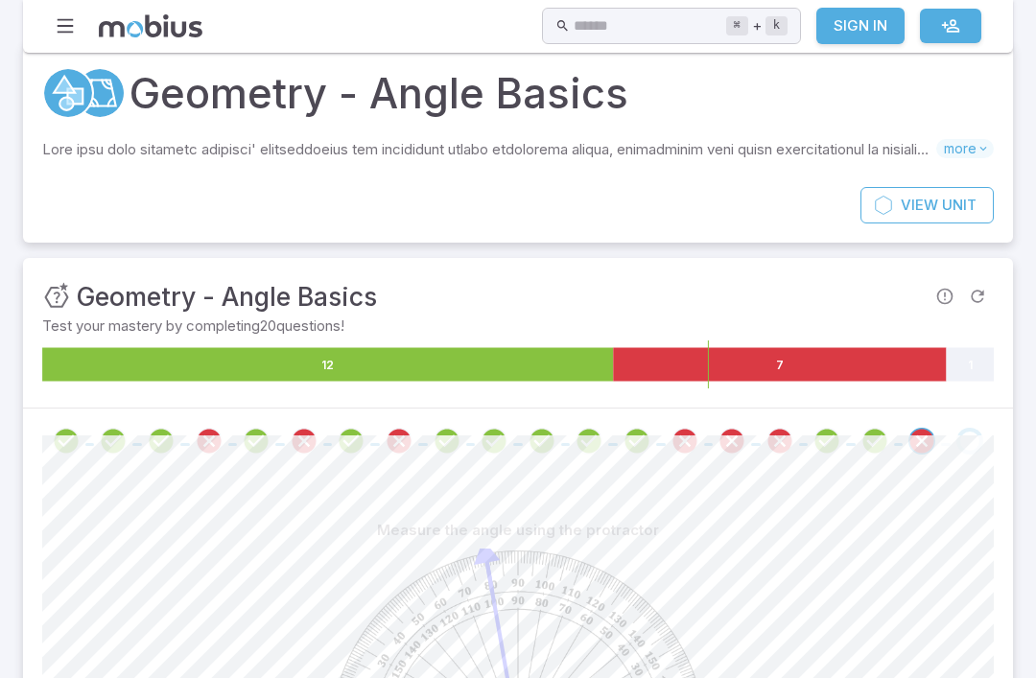
click at [928, 434] on icon "Review your answer" at bounding box center [921, 441] width 29 height 29
click at [964, 435] on div "Go to the next question" at bounding box center [969, 441] width 27 height 27
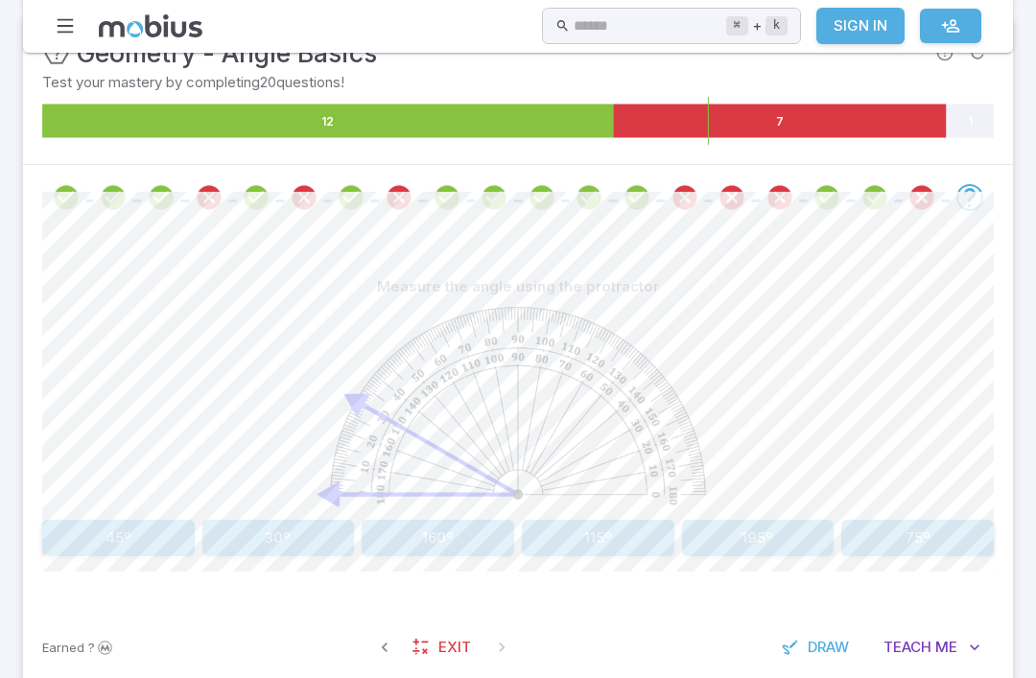
scroll to position [297, 0]
click at [234, 552] on button "30º" at bounding box center [278, 538] width 153 height 36
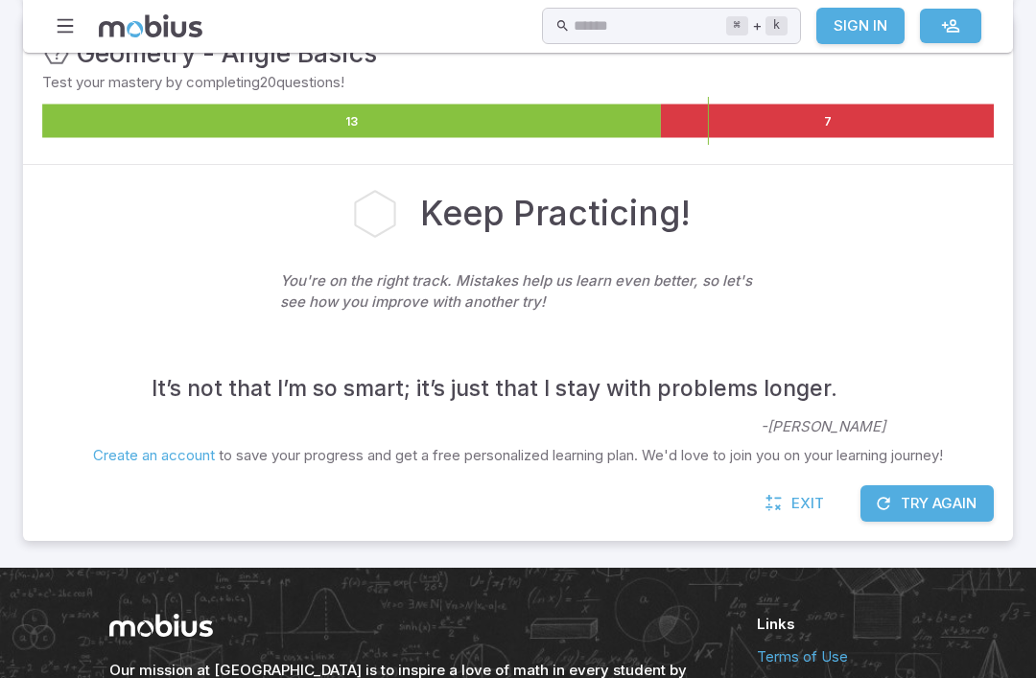
click at [954, 501] on button "Try Again" at bounding box center [926, 503] width 133 height 36
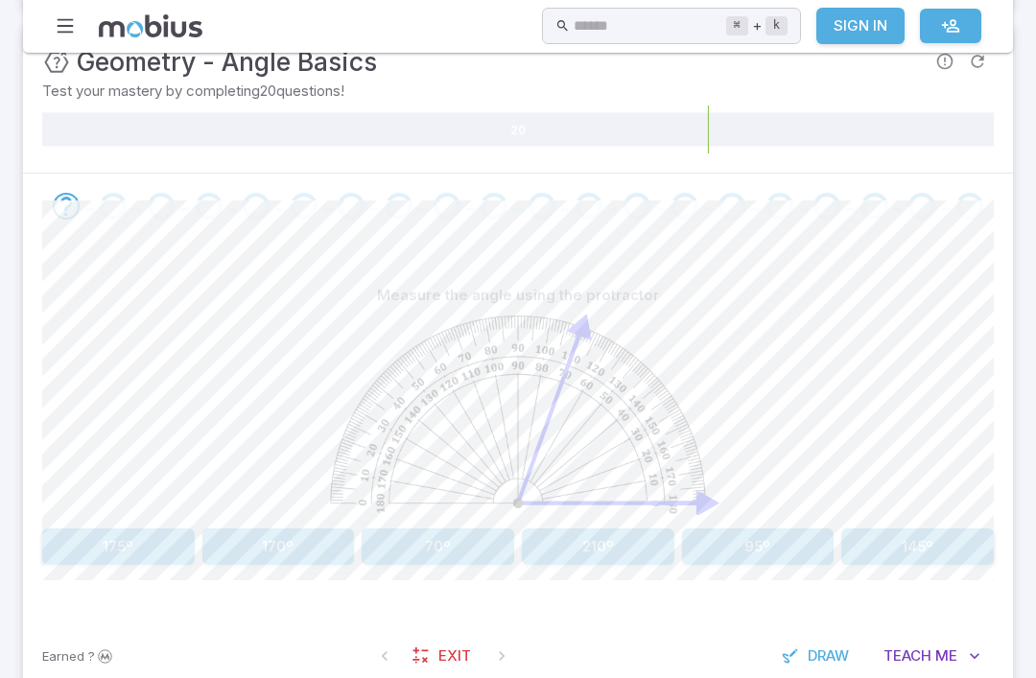
scroll to position [291, 0]
click at [418, 183] on div at bounding box center [518, 204] width 990 height 65
click at [417, 182] on div at bounding box center [518, 204] width 990 height 65
click at [452, 196] on div "Go to the next question" at bounding box center [447, 204] width 27 height 27
click at [411, 650] on icon at bounding box center [420, 654] width 19 height 19
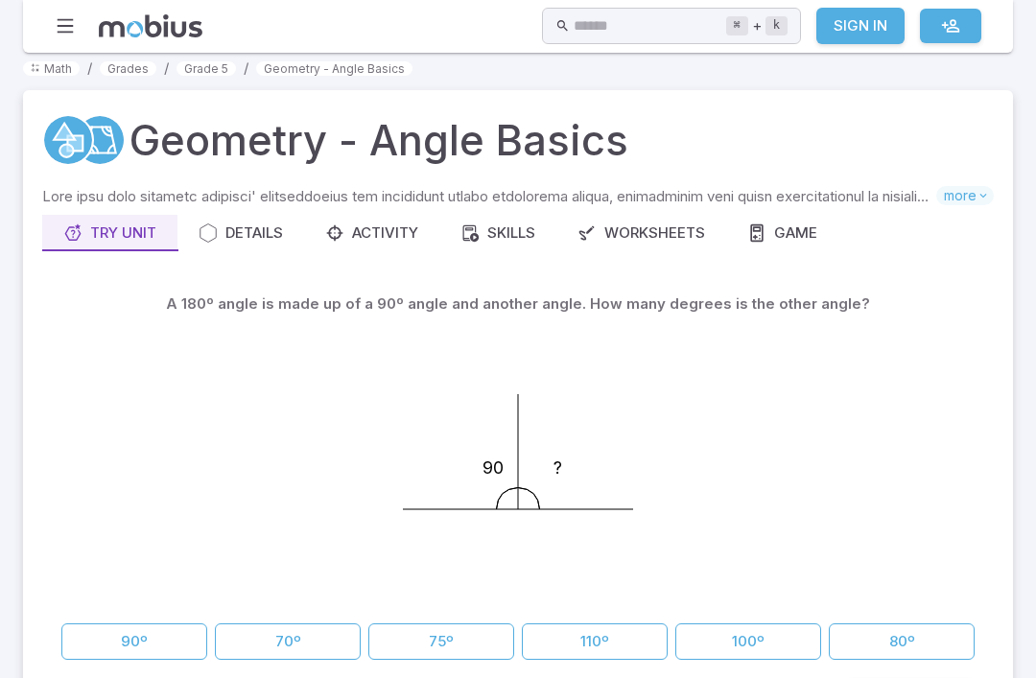
scroll to position [11, 0]
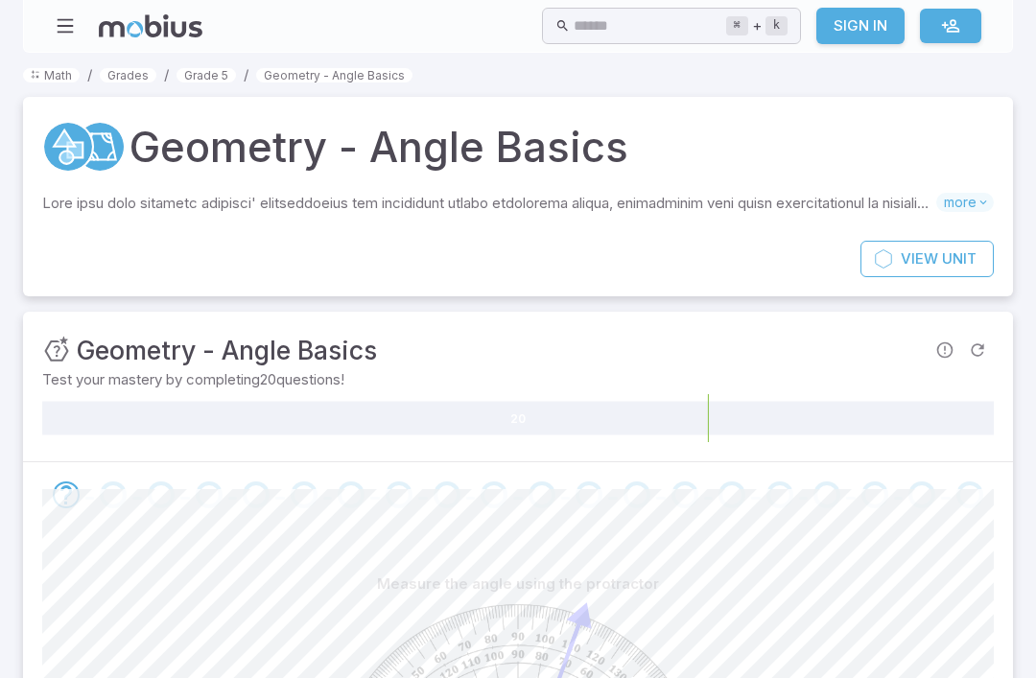
click at [630, 8] on input "text" at bounding box center [650, 26] width 152 height 37
click at [114, 474] on div at bounding box center [518, 494] width 990 height 65
click at [592, 30] on input "text" at bounding box center [650, 26] width 152 height 37
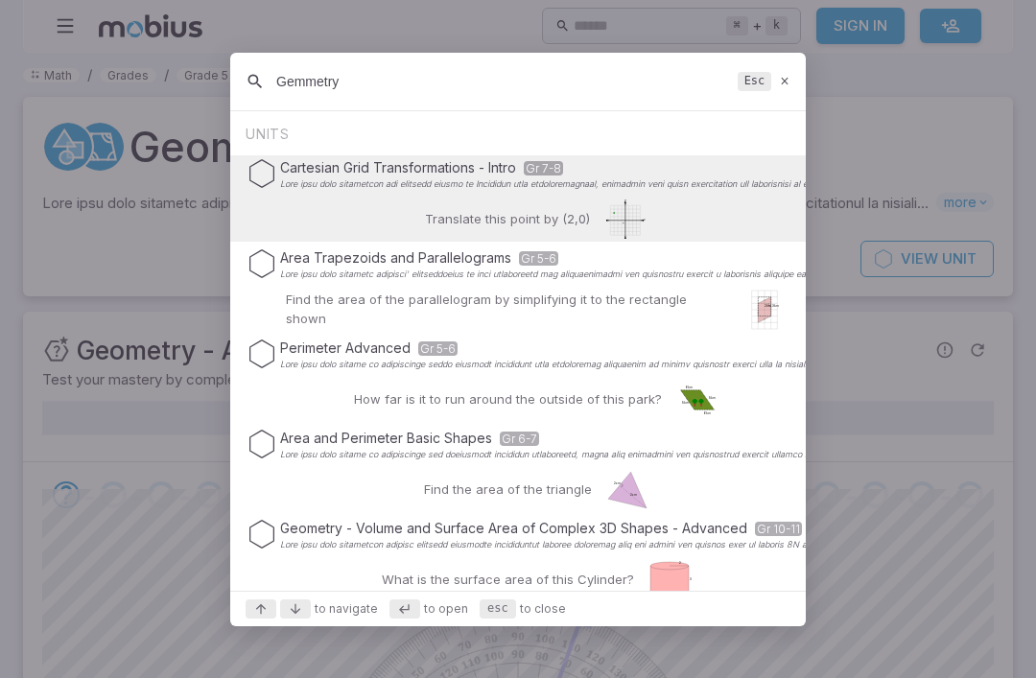
type input "Gemmetry"
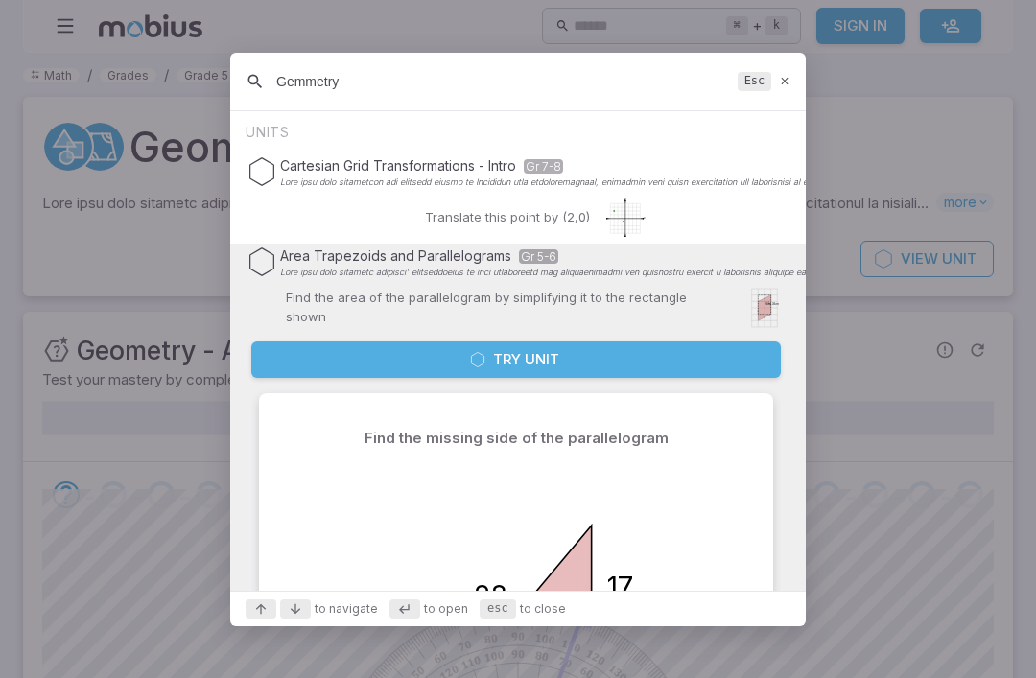
click at [578, 373] on button "Try Unit" at bounding box center [515, 359] width 529 height 36
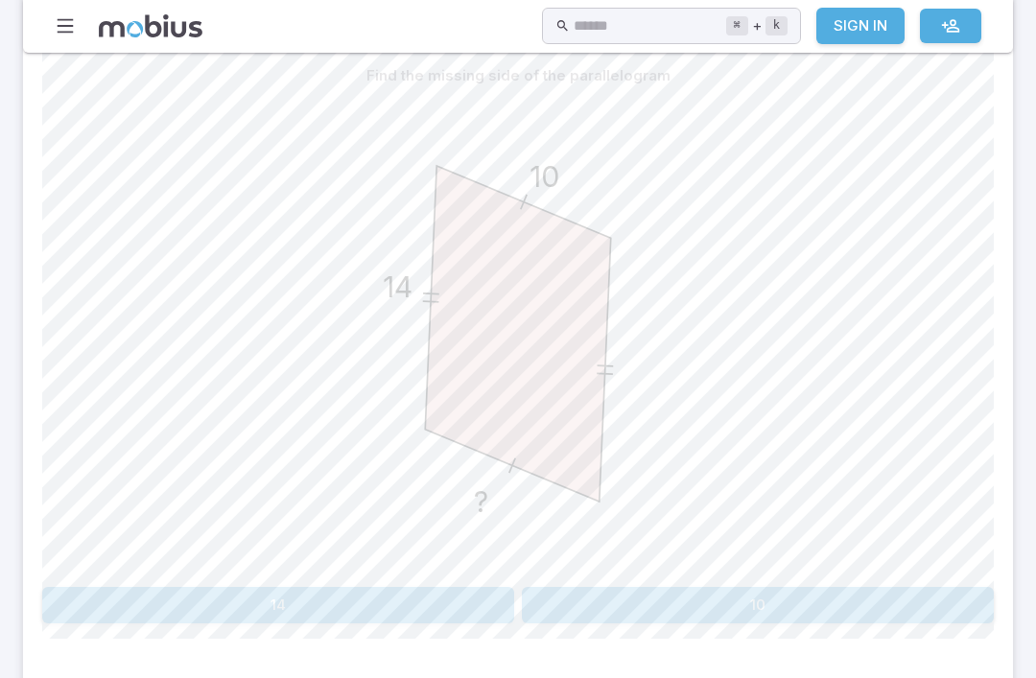
scroll to position [482, 0]
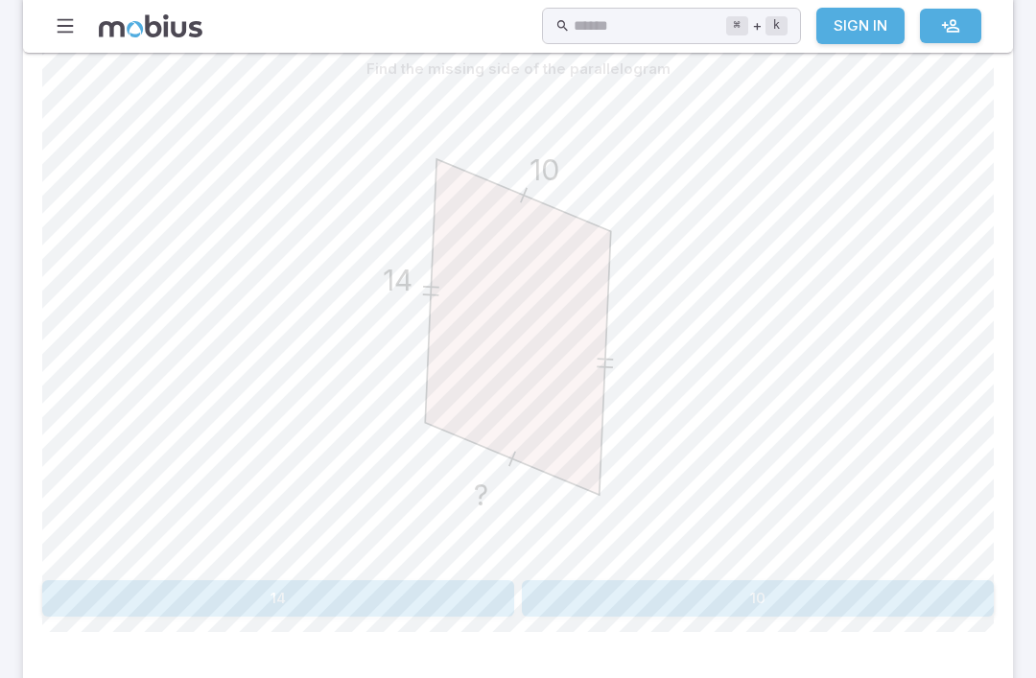
click at [690, 600] on button "10" at bounding box center [758, 598] width 472 height 36
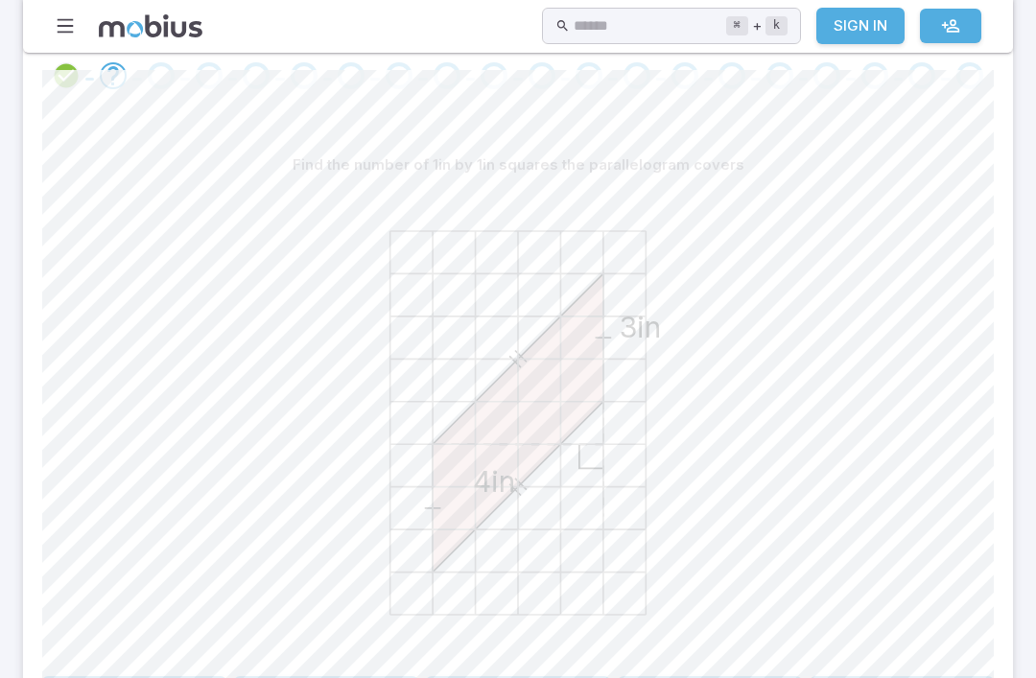
scroll to position [291, 0]
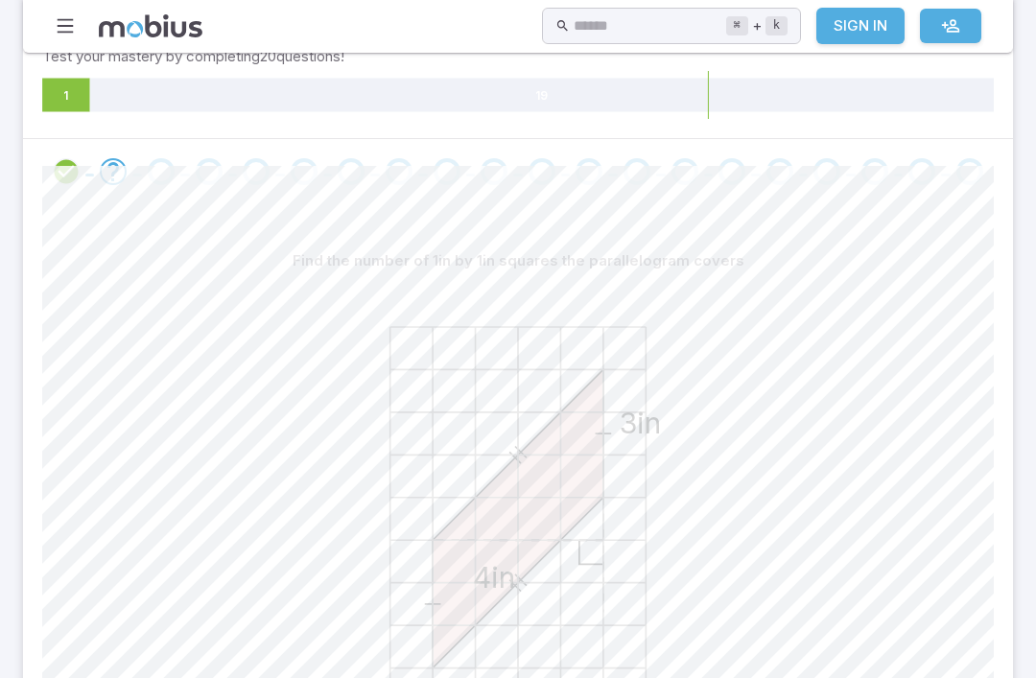
click at [574, 15] on input "text" at bounding box center [650, 26] width 152 height 37
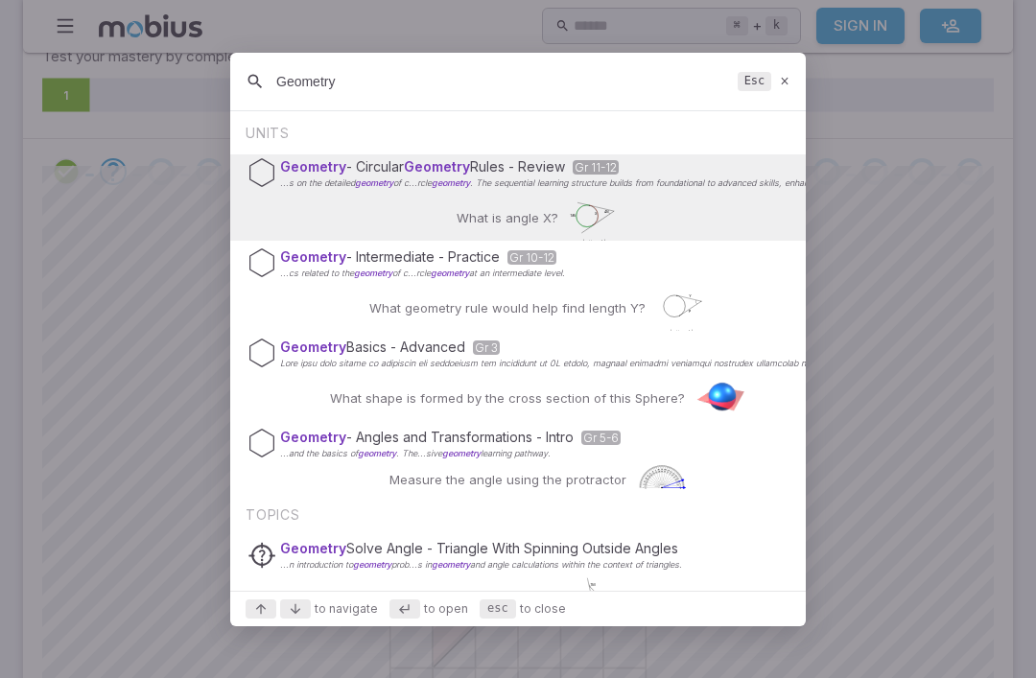
type input "Geometry"
click at [315, 355] on span "Geometry" at bounding box center [313, 347] width 66 height 16
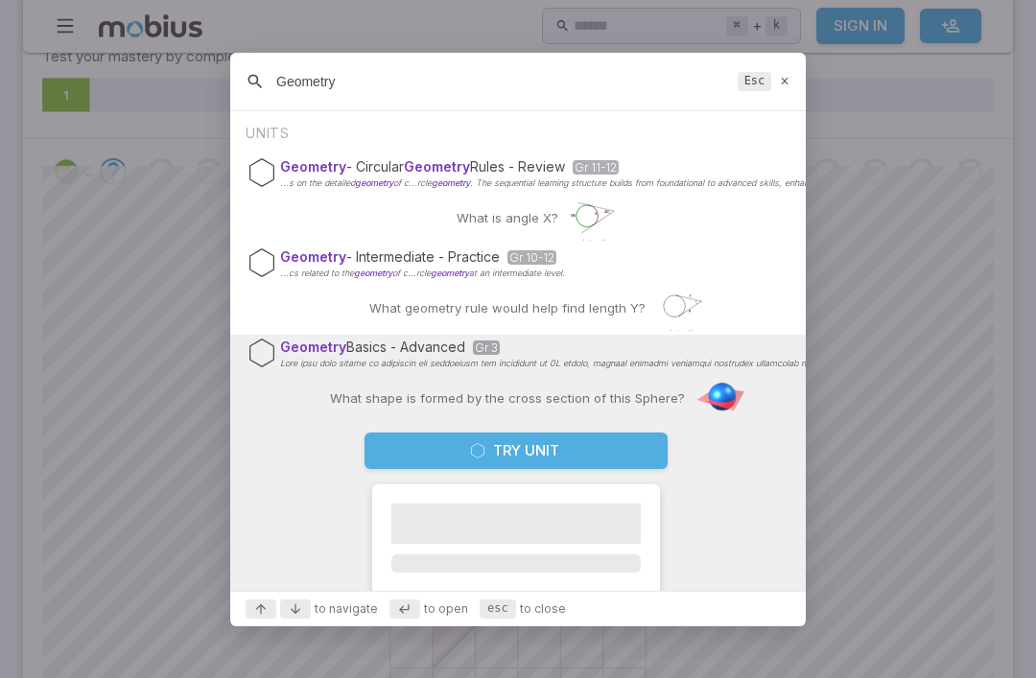
click at [521, 469] on button "Try Unit" at bounding box center [515, 451] width 303 height 36
